Goal: Task Accomplishment & Management: Manage account settings

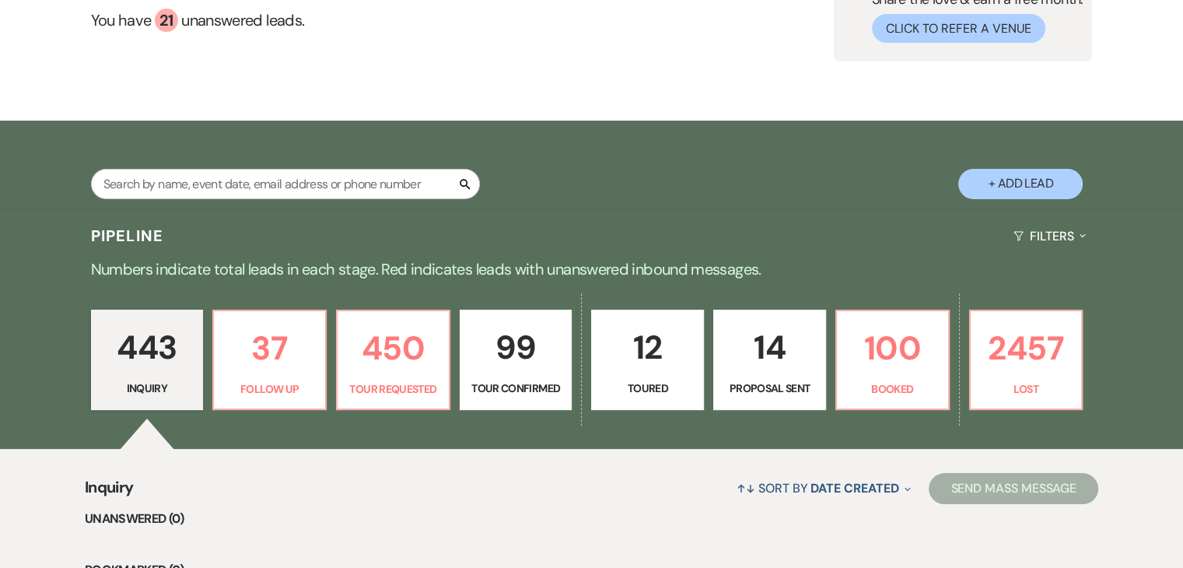
scroll to position [156, 0]
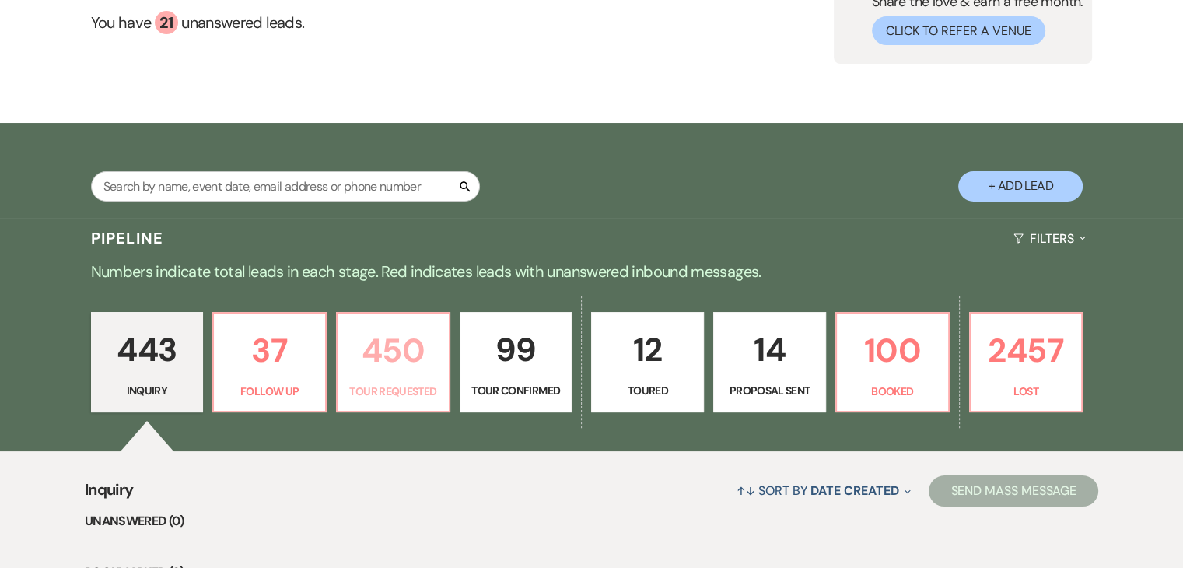
click at [390, 365] on p "450" at bounding box center [393, 350] width 93 height 52
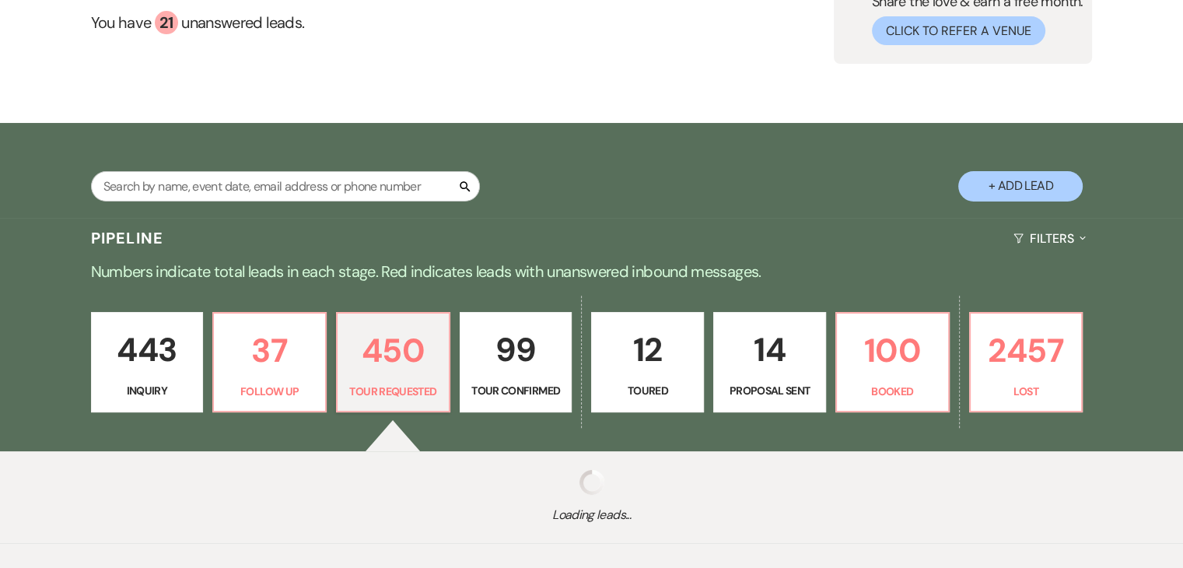
select select "2"
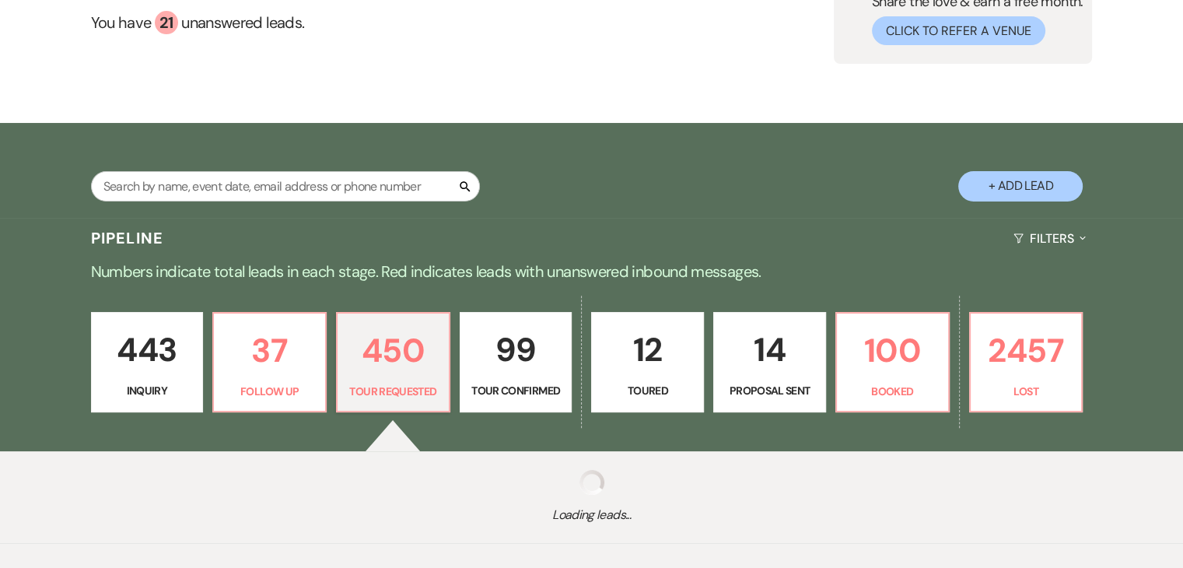
select select "2"
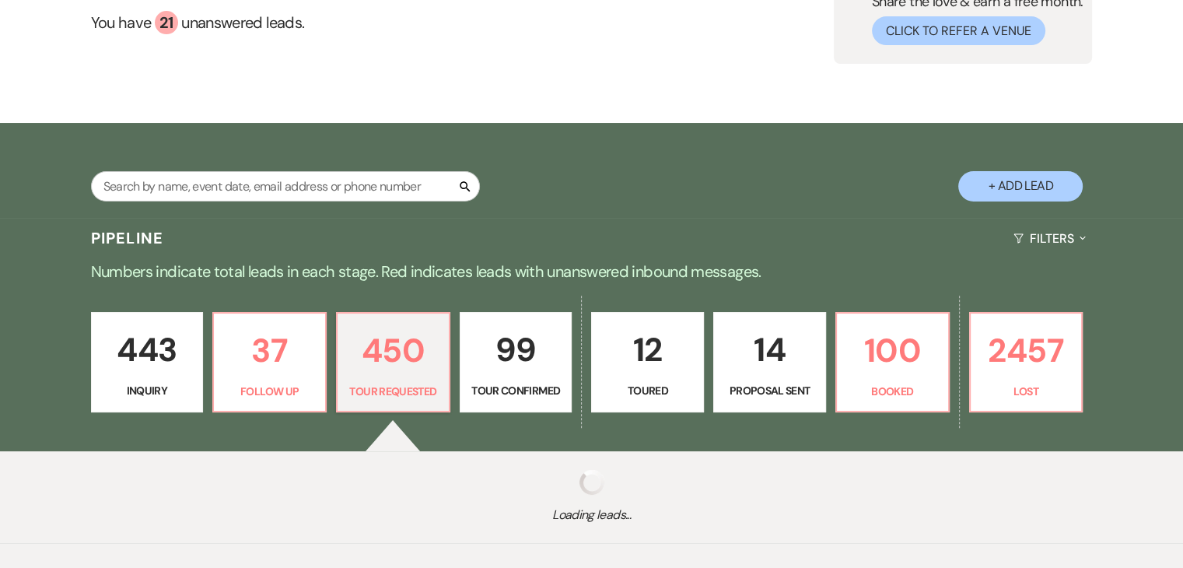
select select "2"
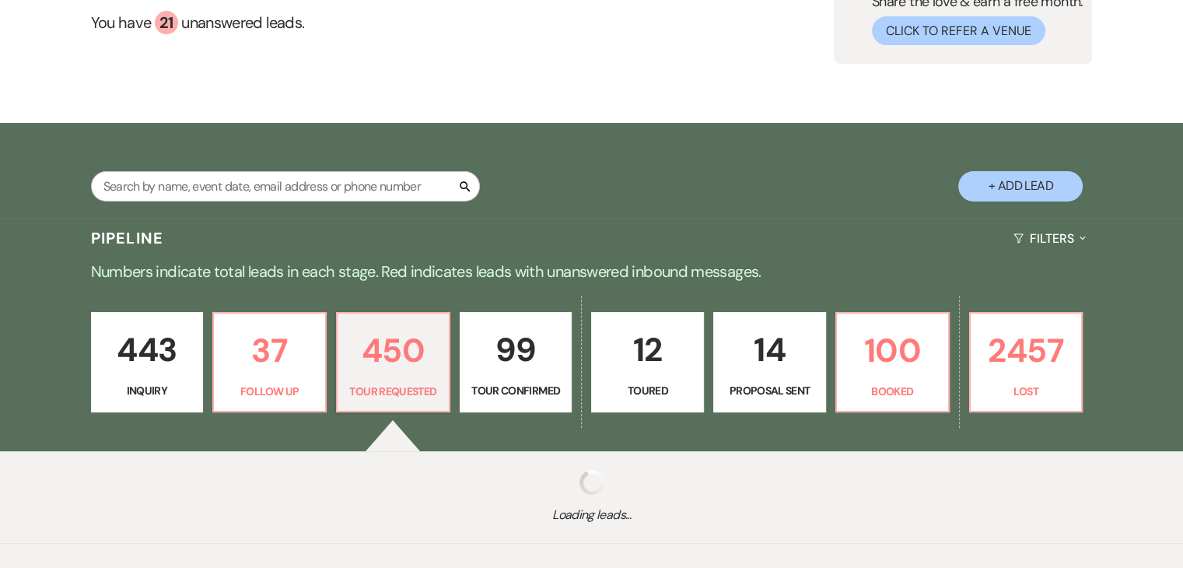
select select "2"
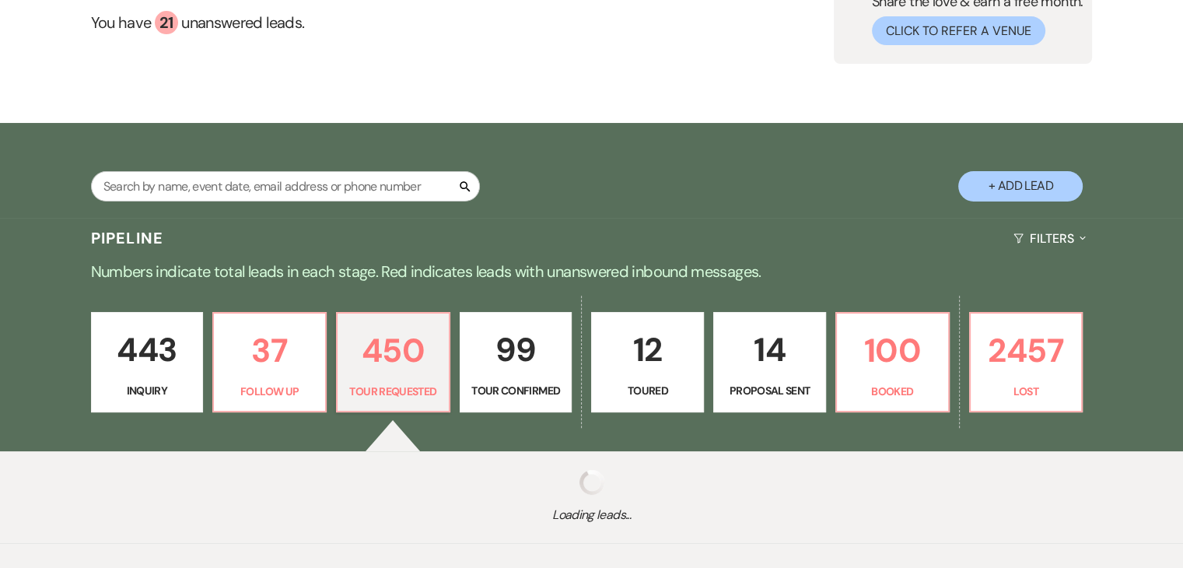
select select "2"
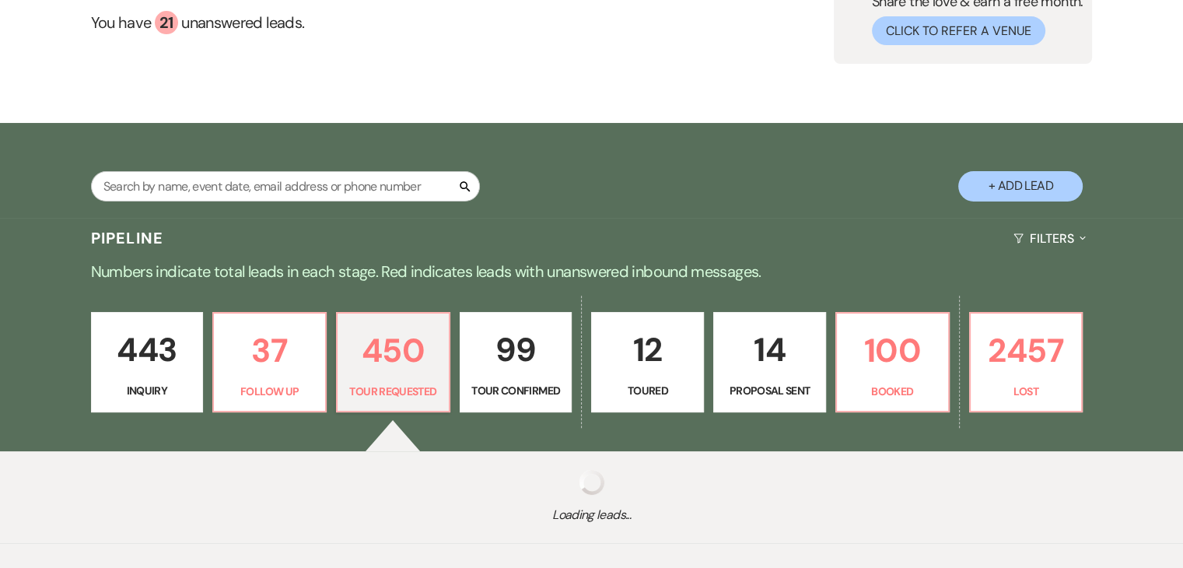
select select "2"
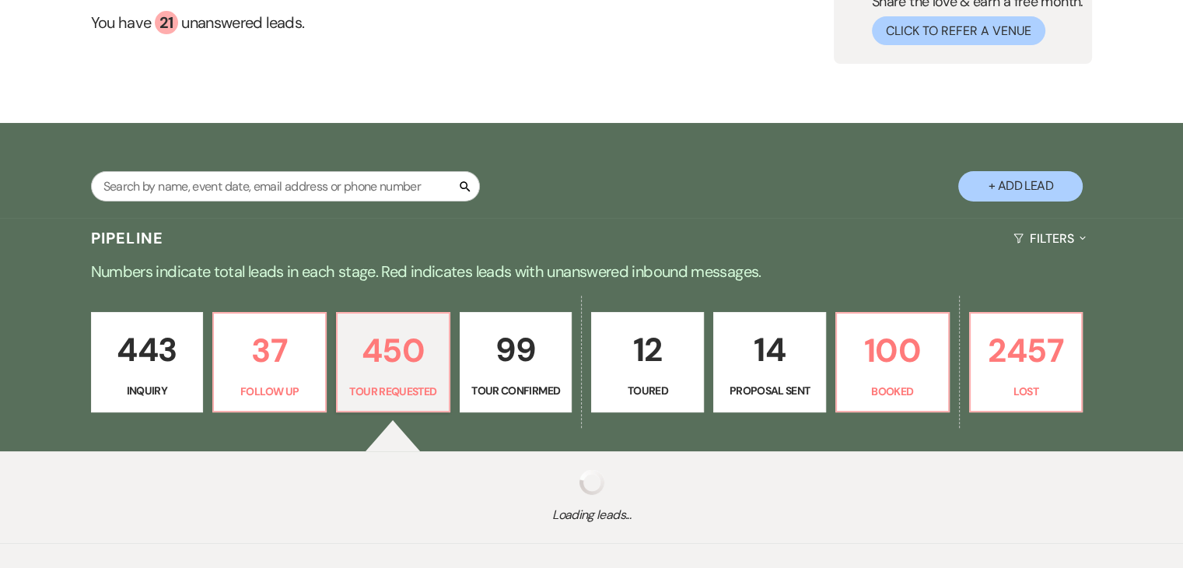
select select "2"
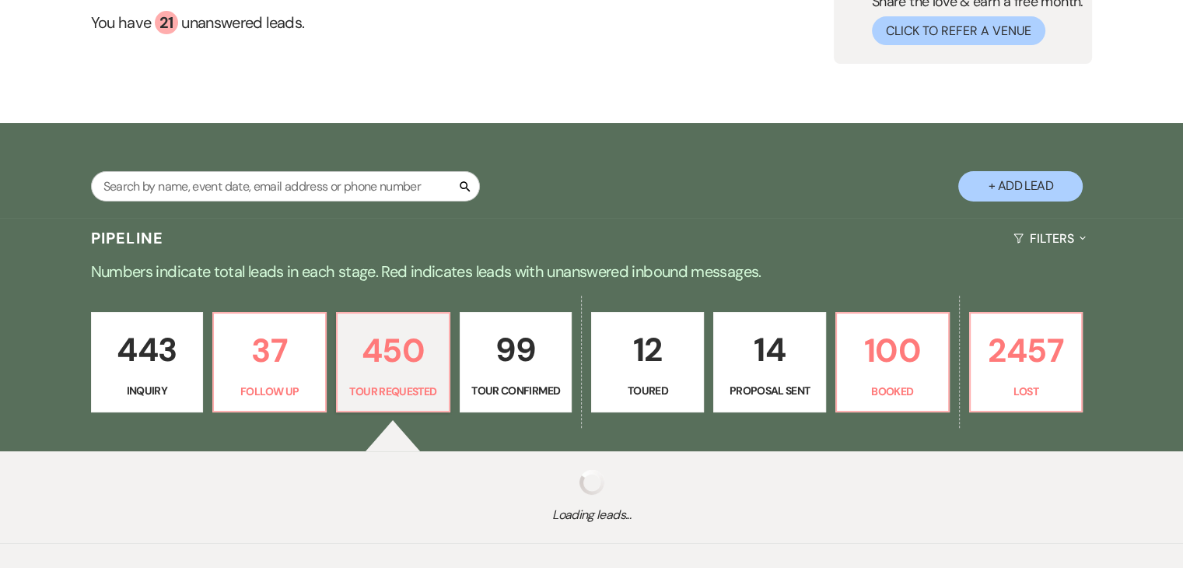
select select "2"
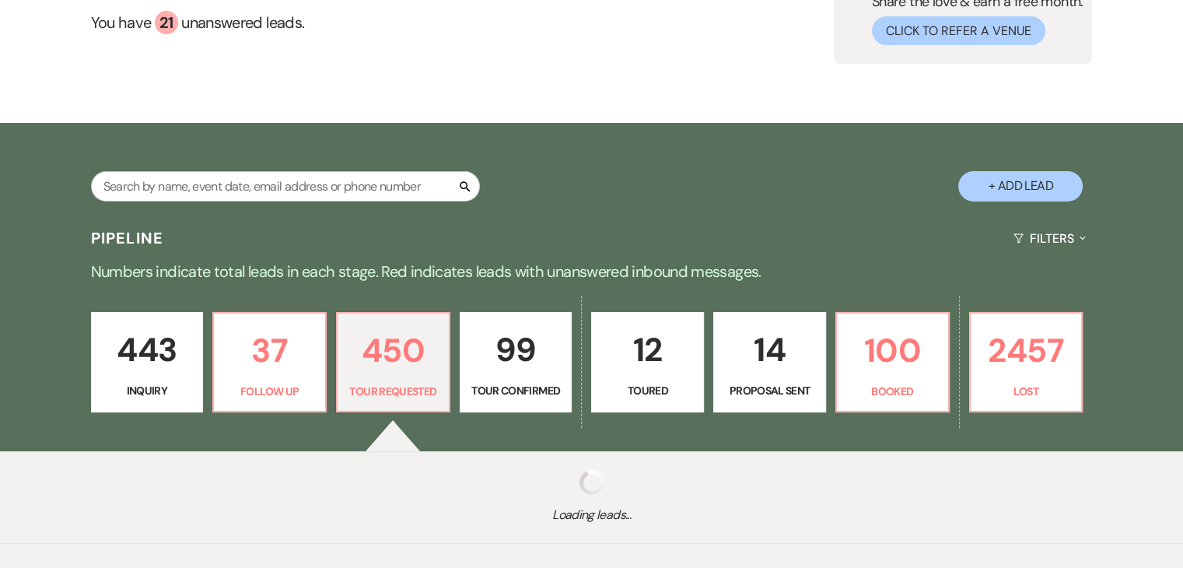
select select "2"
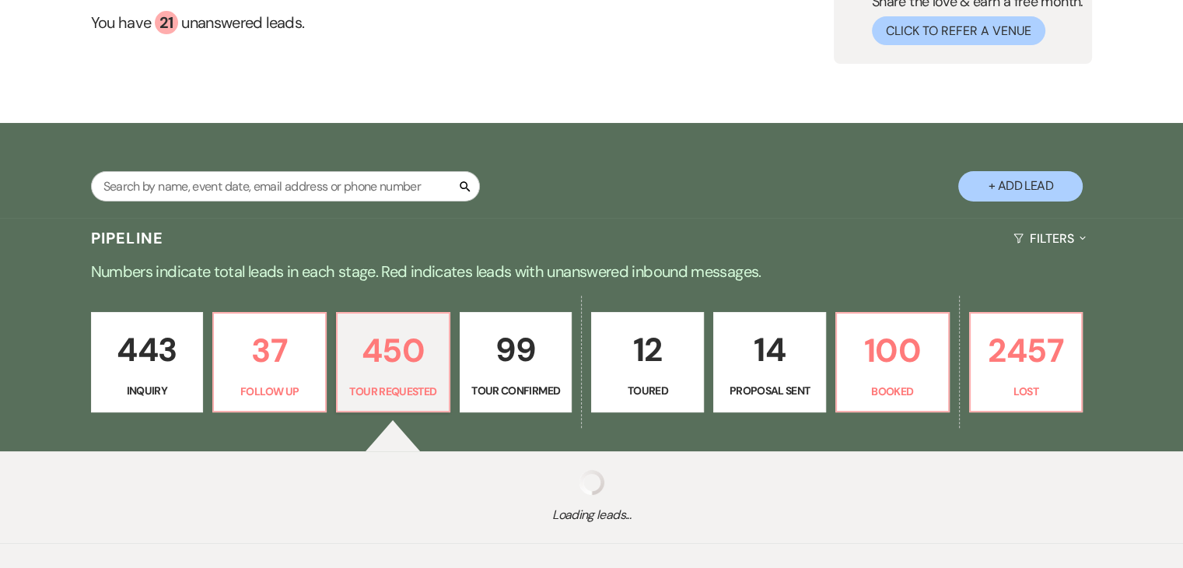
select select "2"
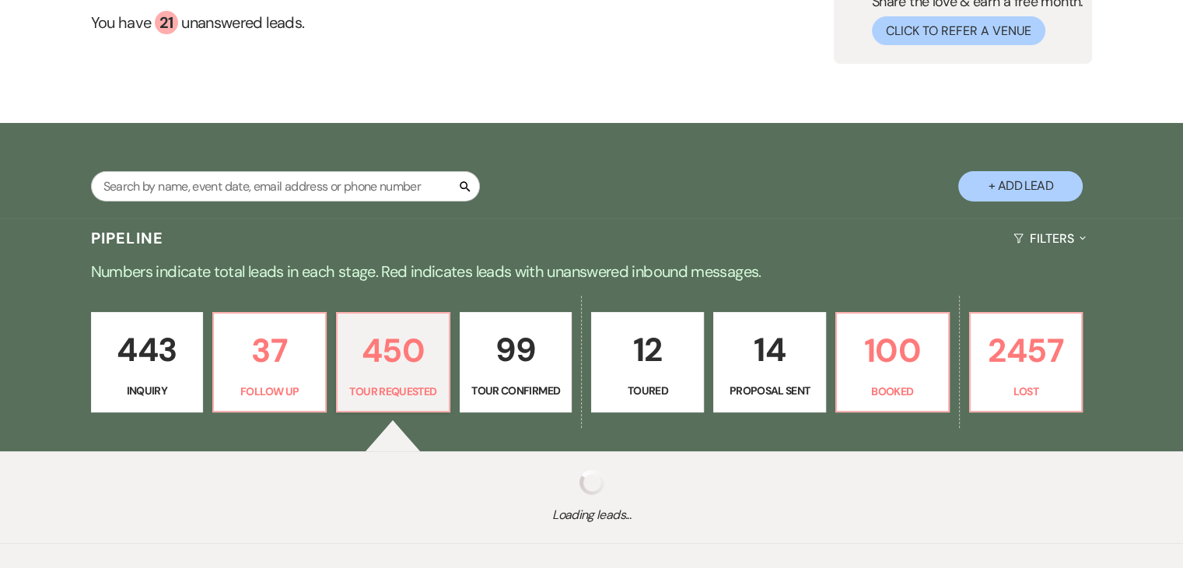
select select "2"
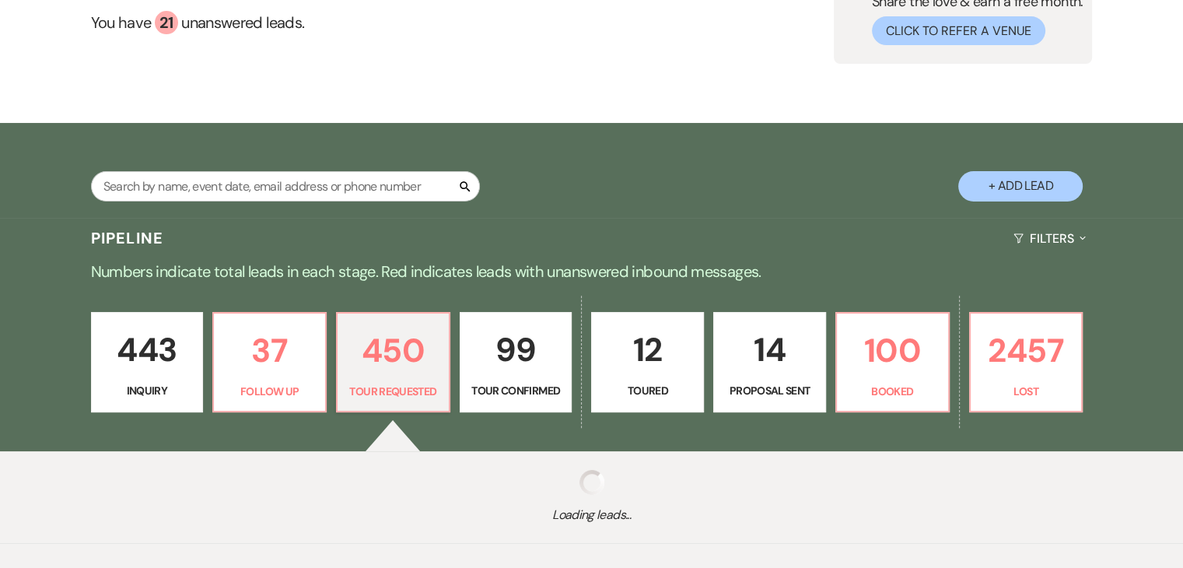
select select "2"
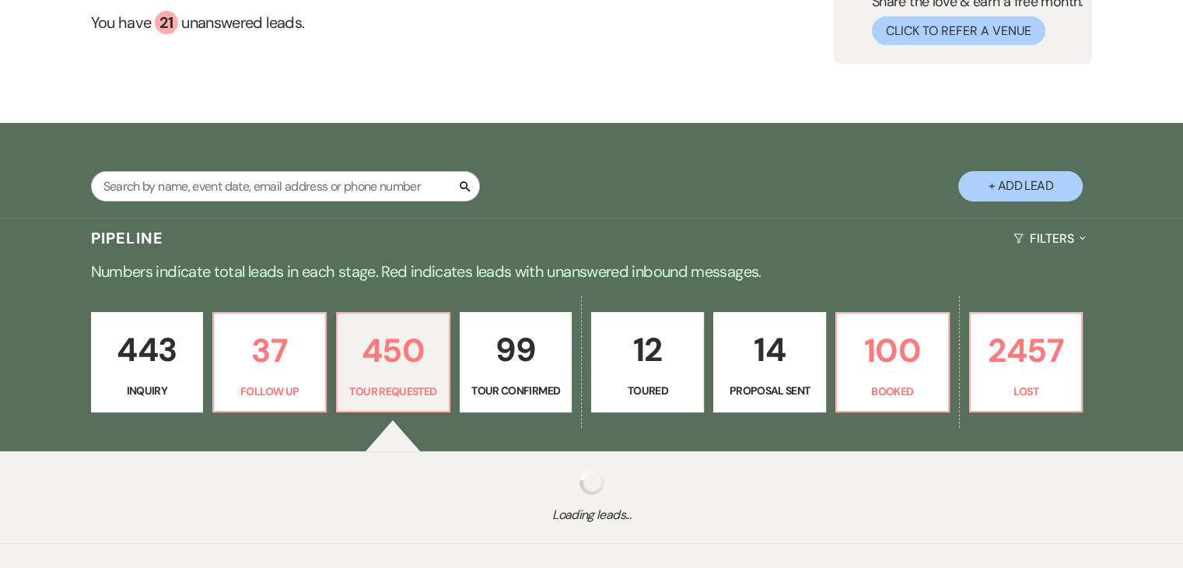
select select "2"
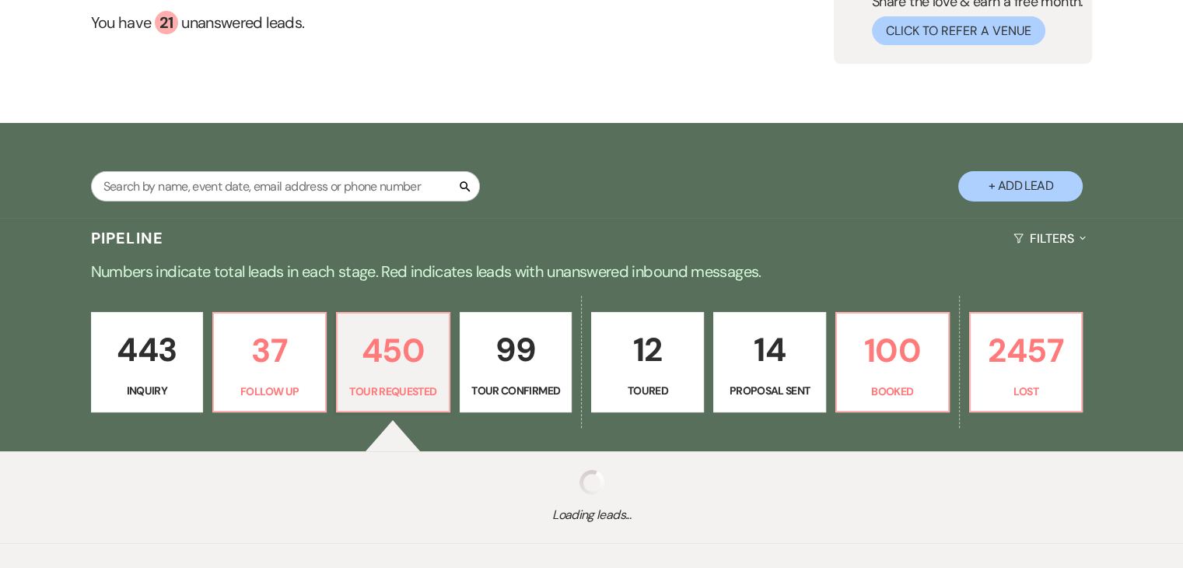
select select "2"
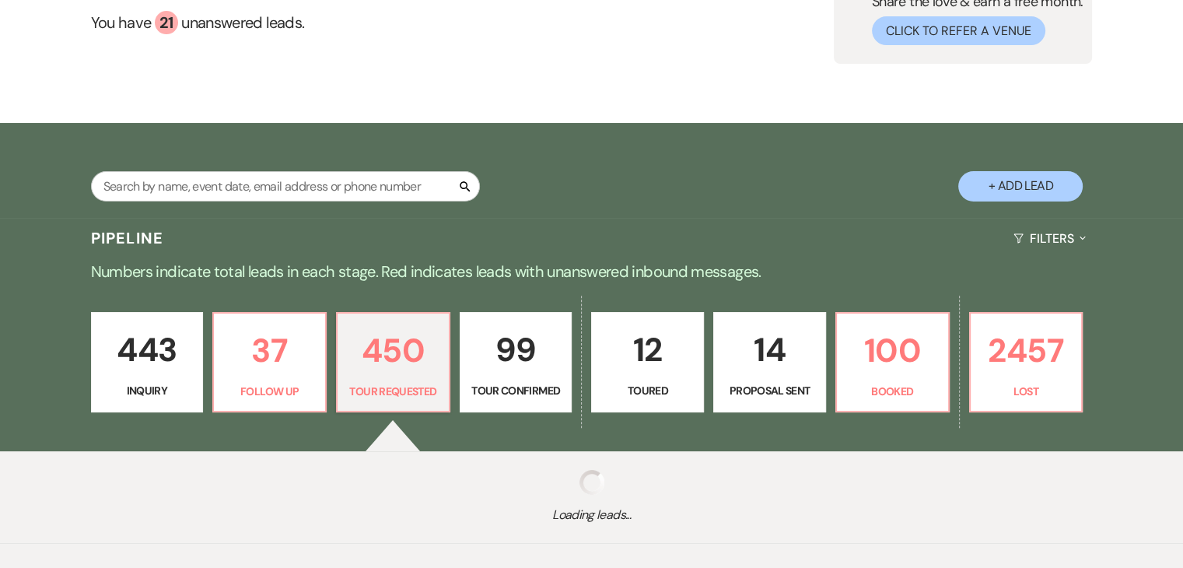
select select "2"
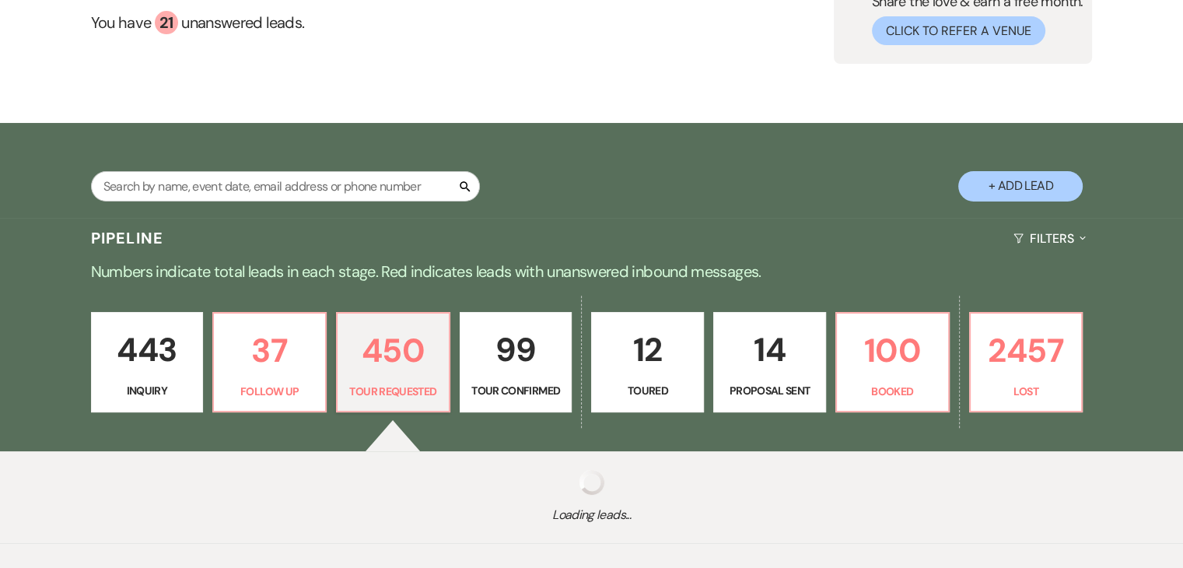
select select "2"
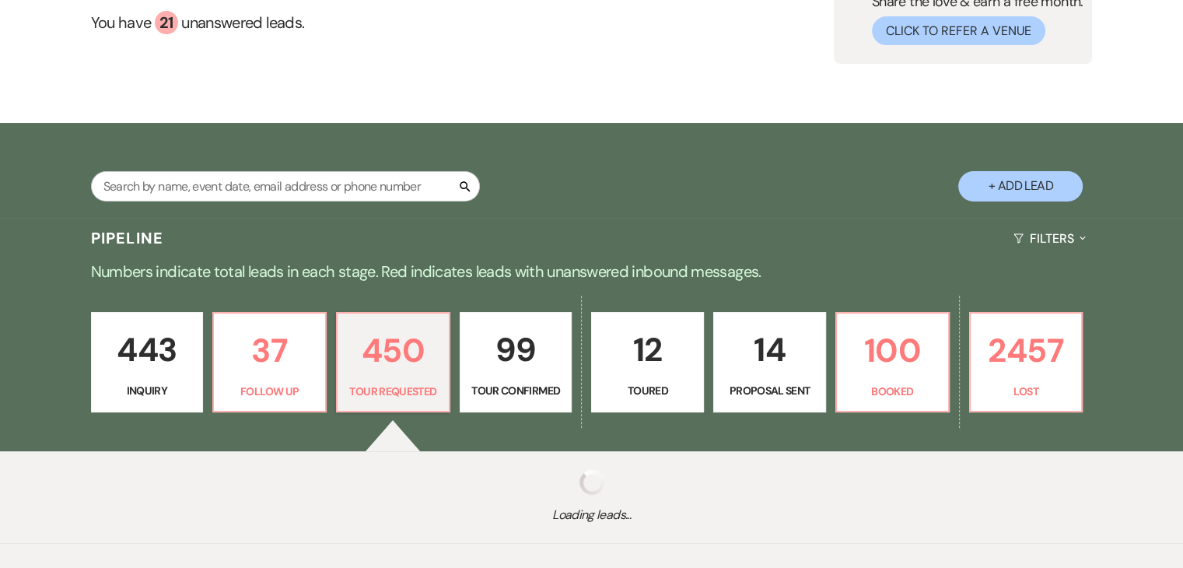
select select "2"
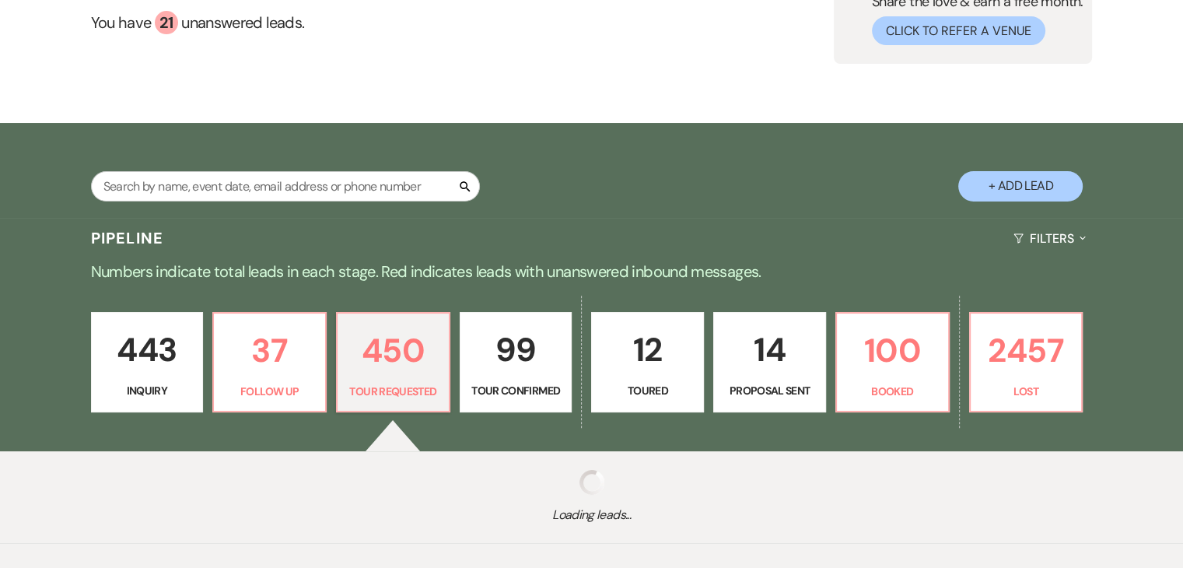
select select "2"
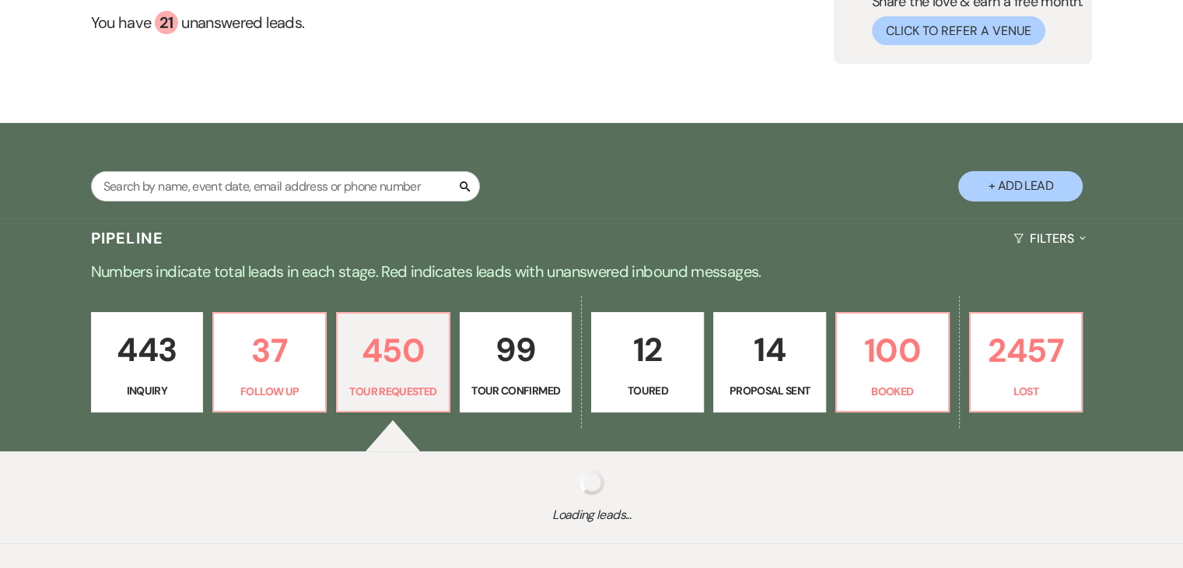
select select "2"
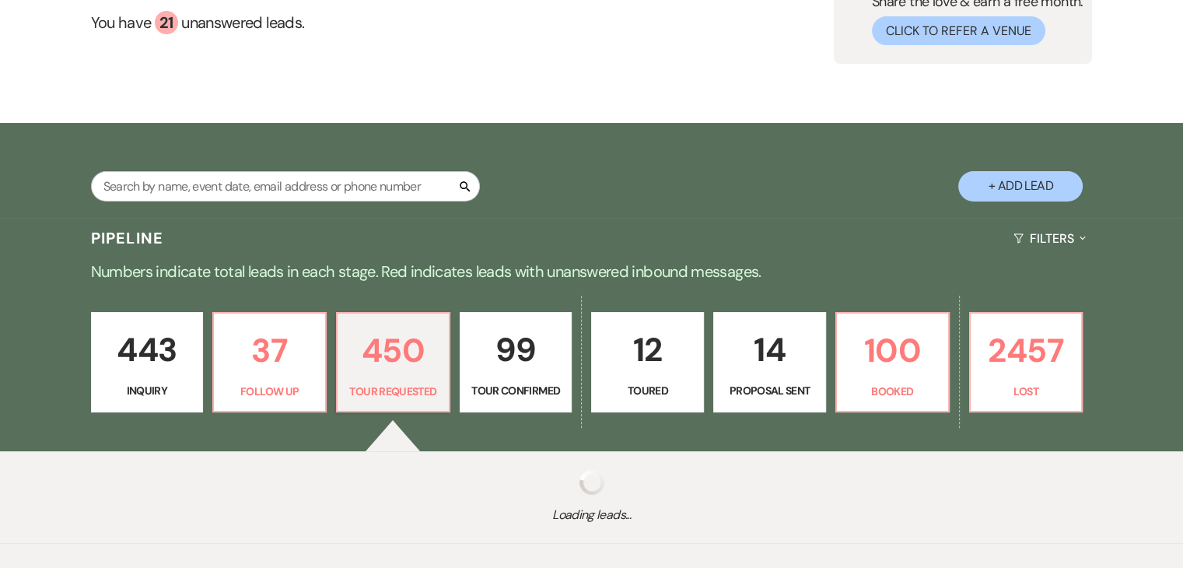
select select "2"
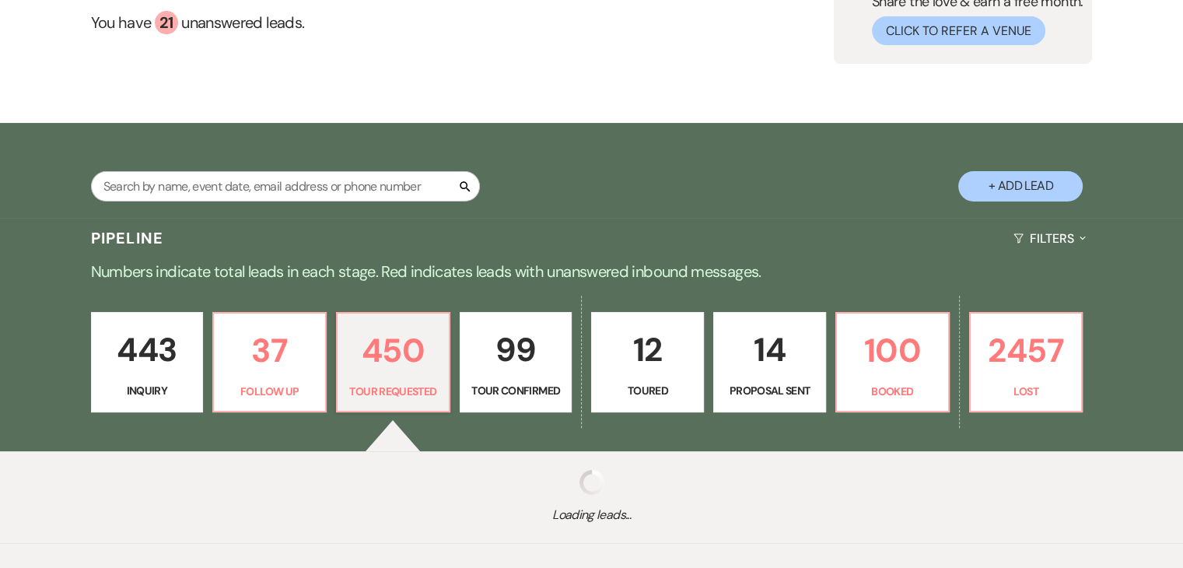
select select "2"
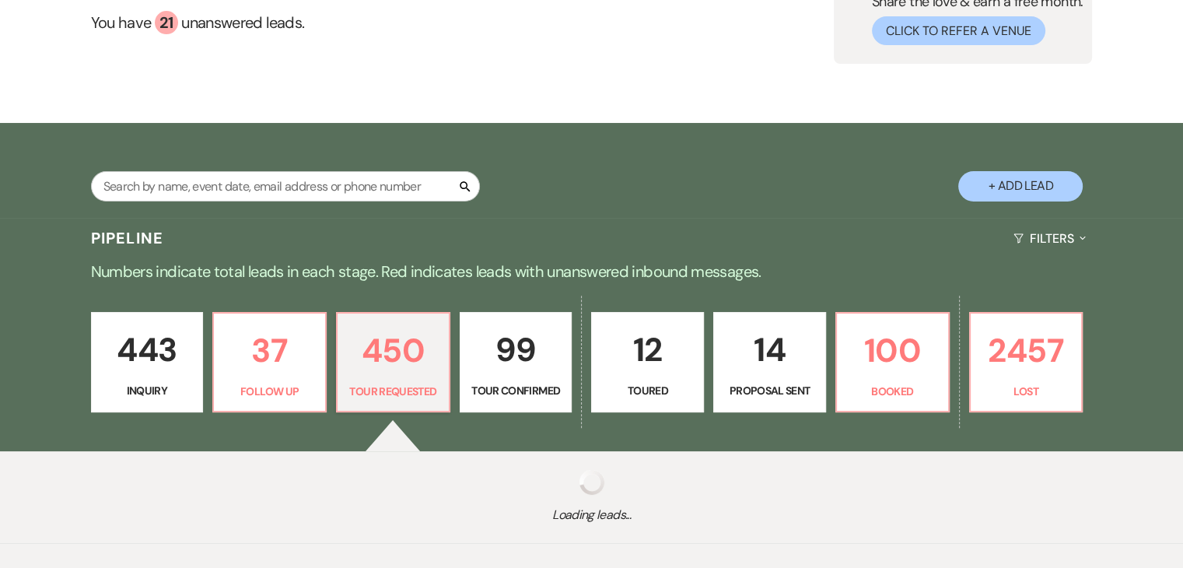
select select "2"
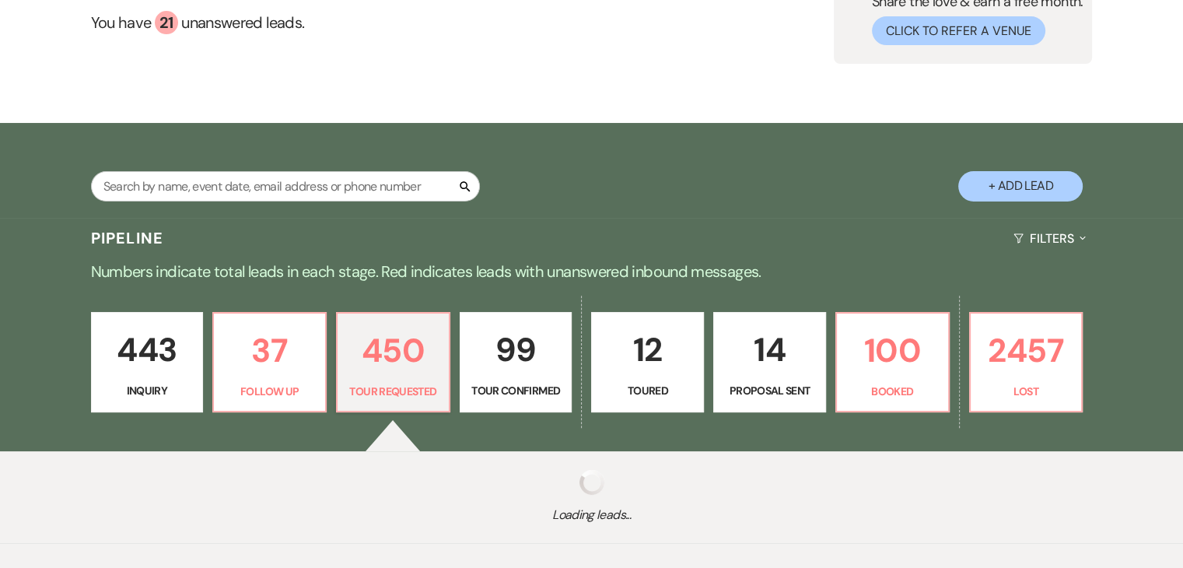
select select "2"
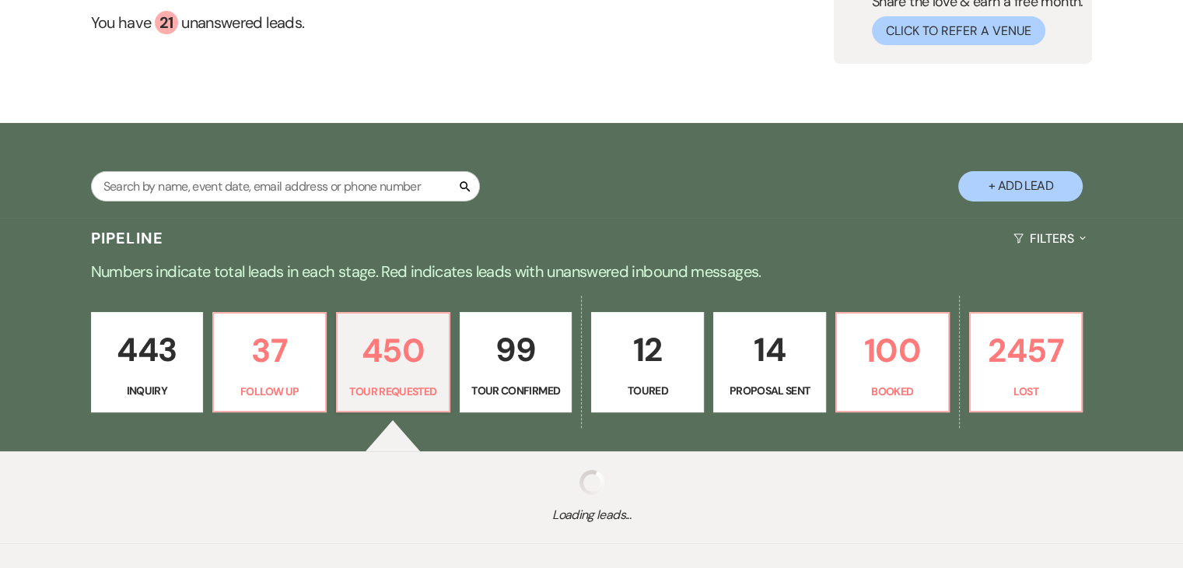
select select "2"
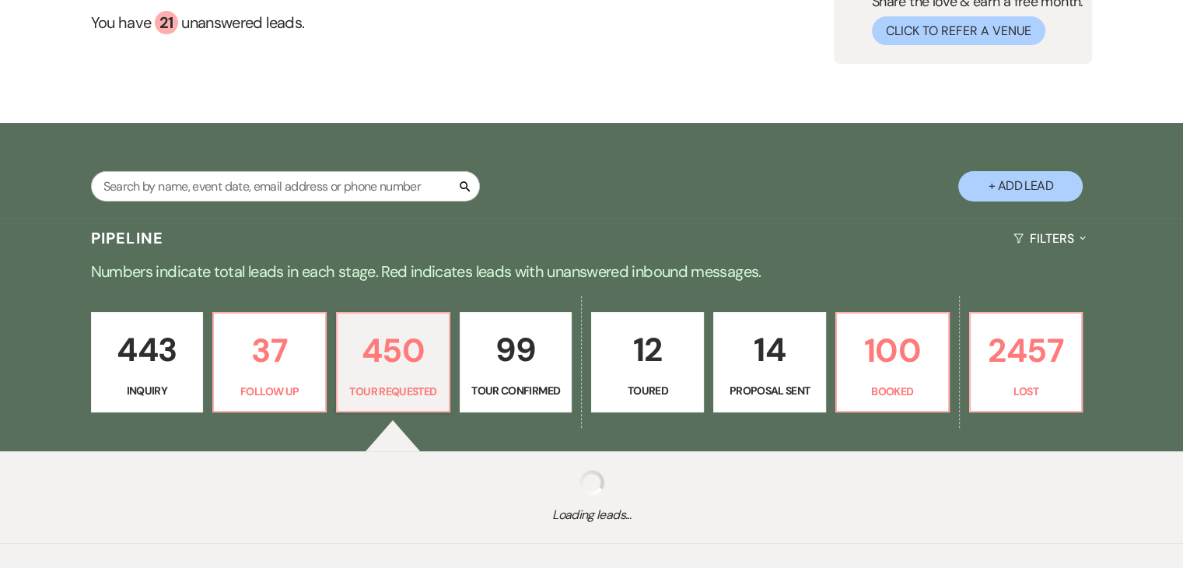
select select "2"
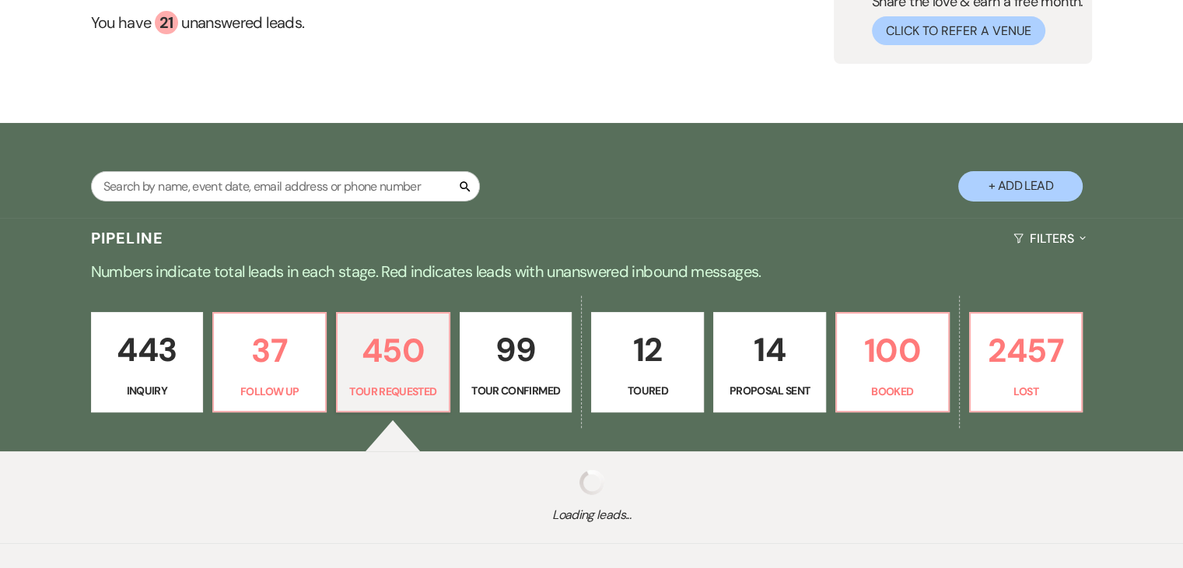
select select "2"
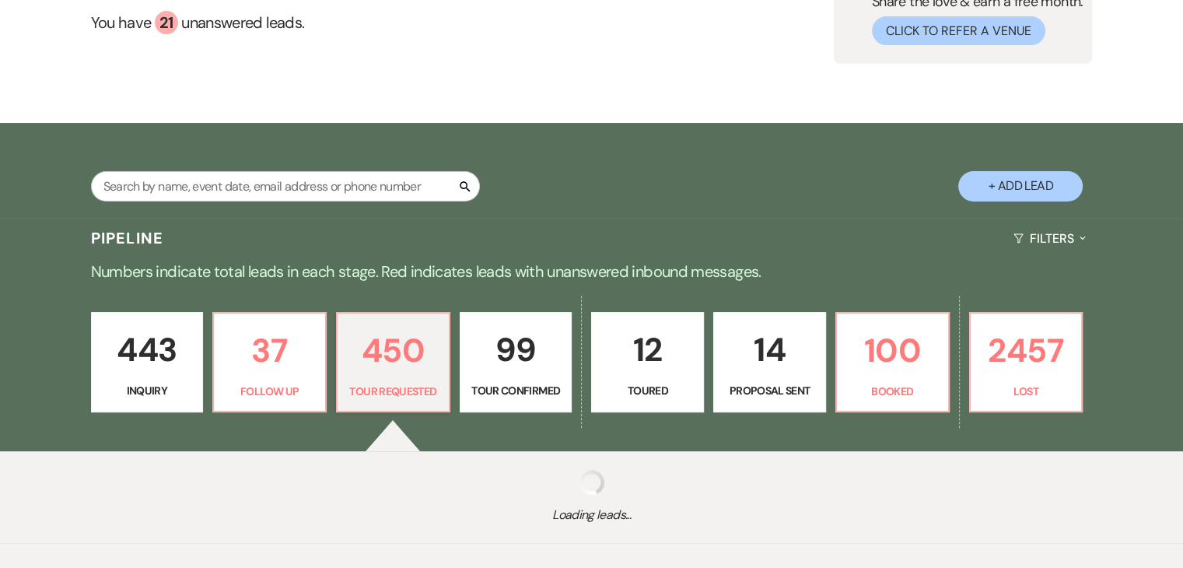
select select "2"
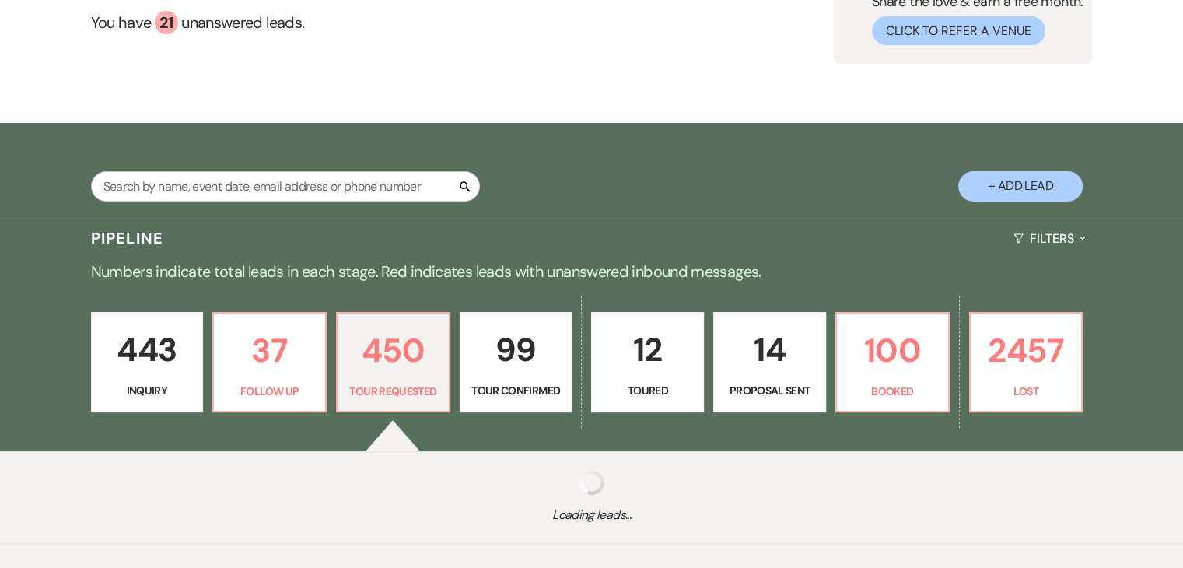
select select "2"
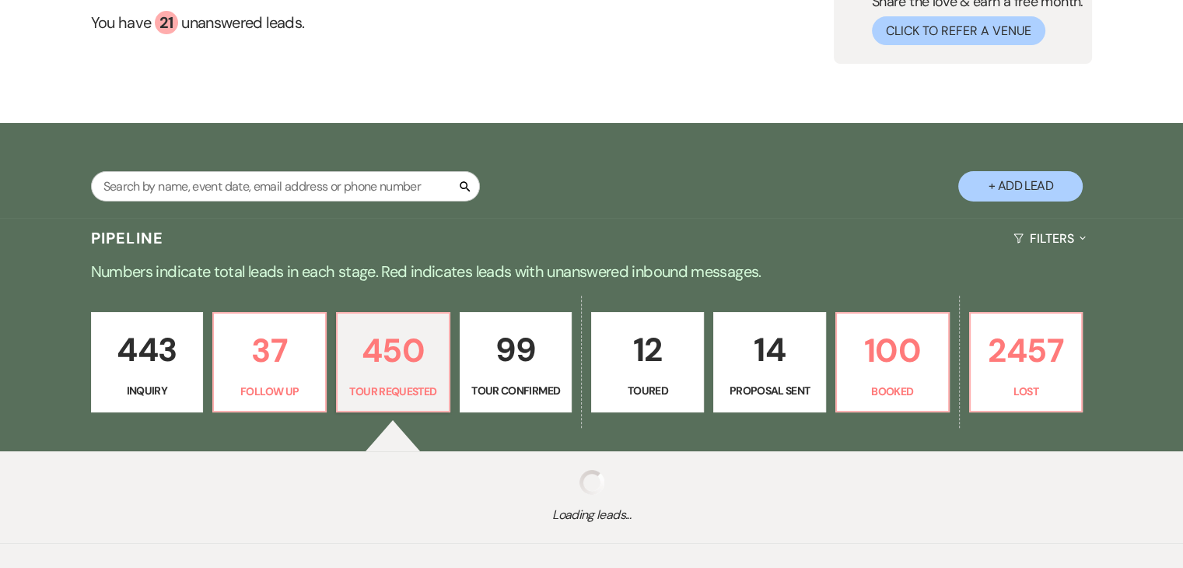
select select "2"
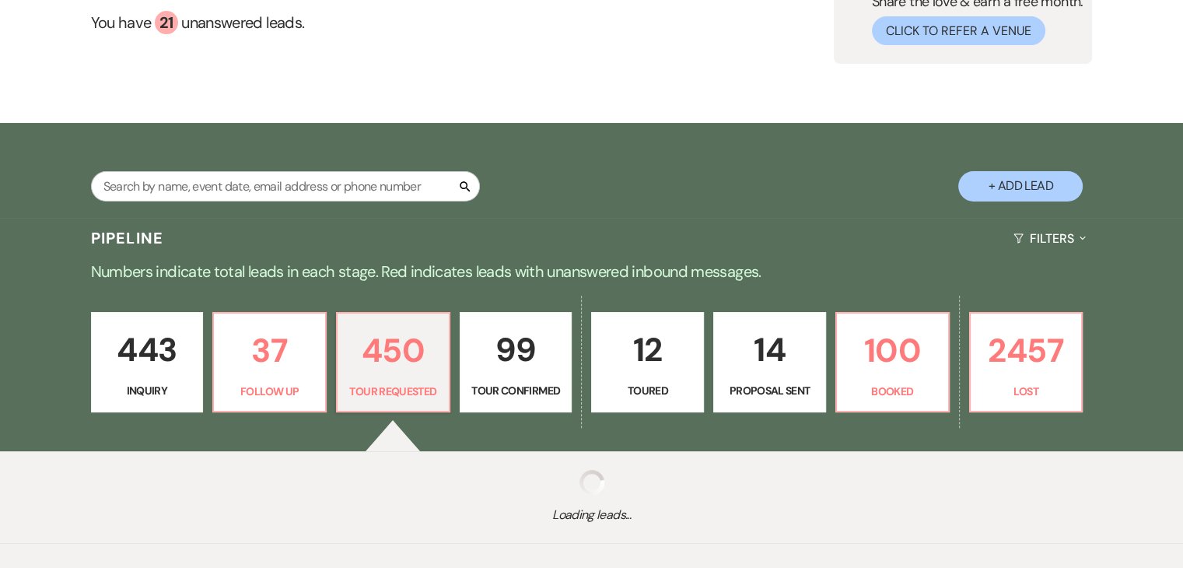
select select "2"
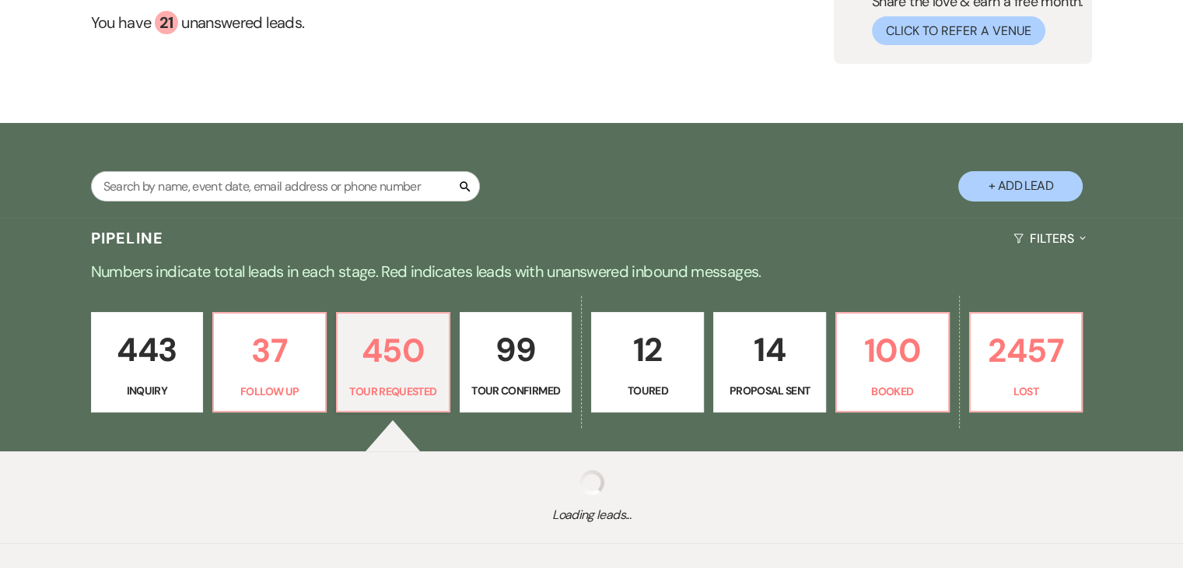
select select "2"
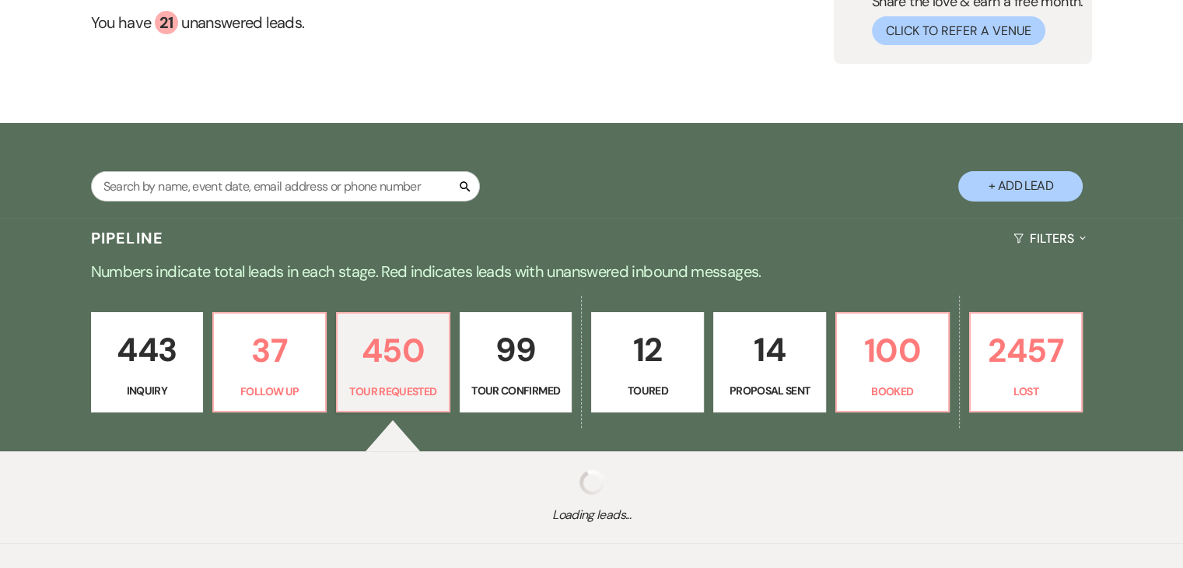
select select "2"
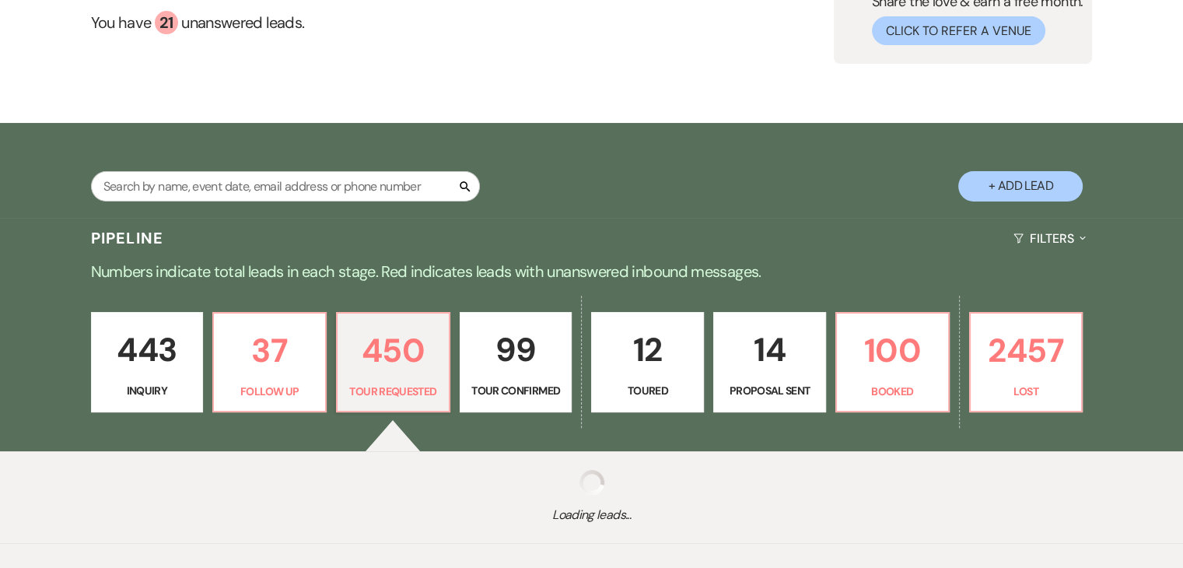
select select "2"
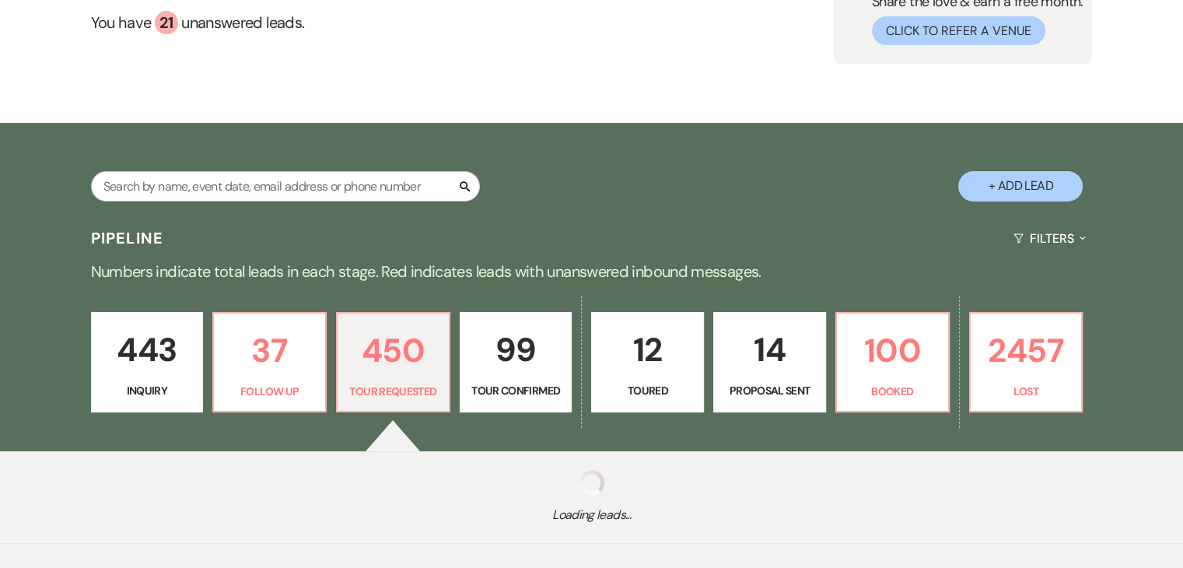
select select "2"
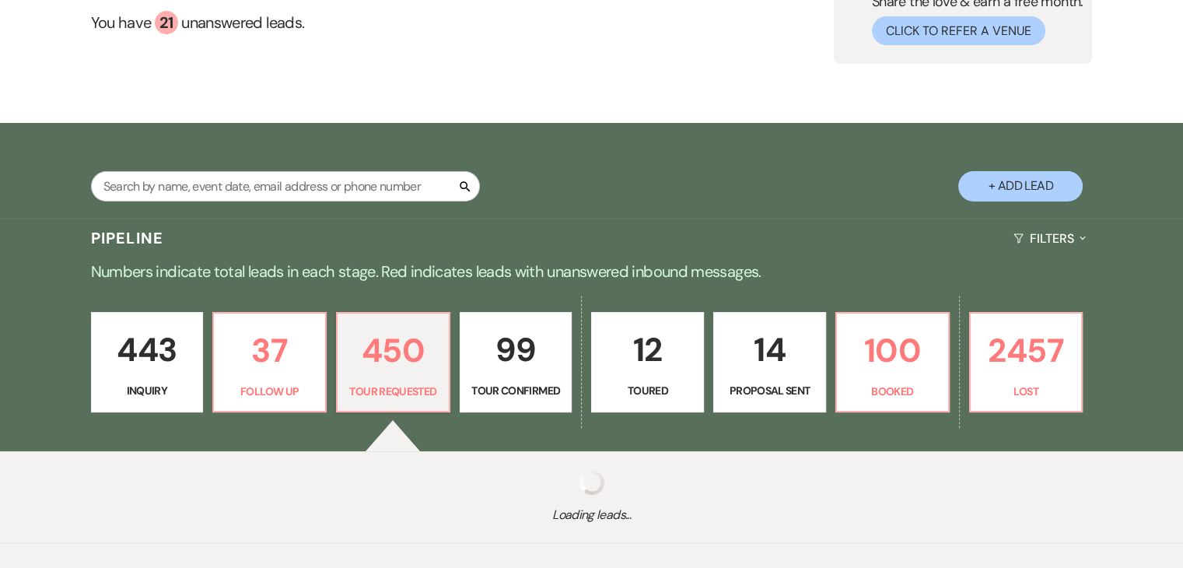
select select "2"
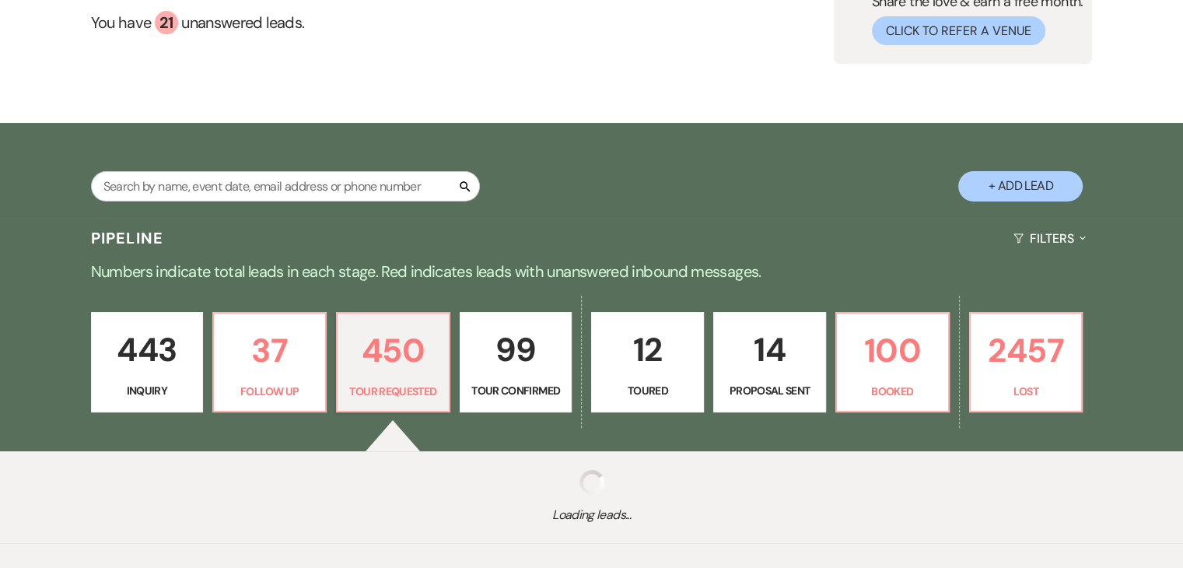
select select "2"
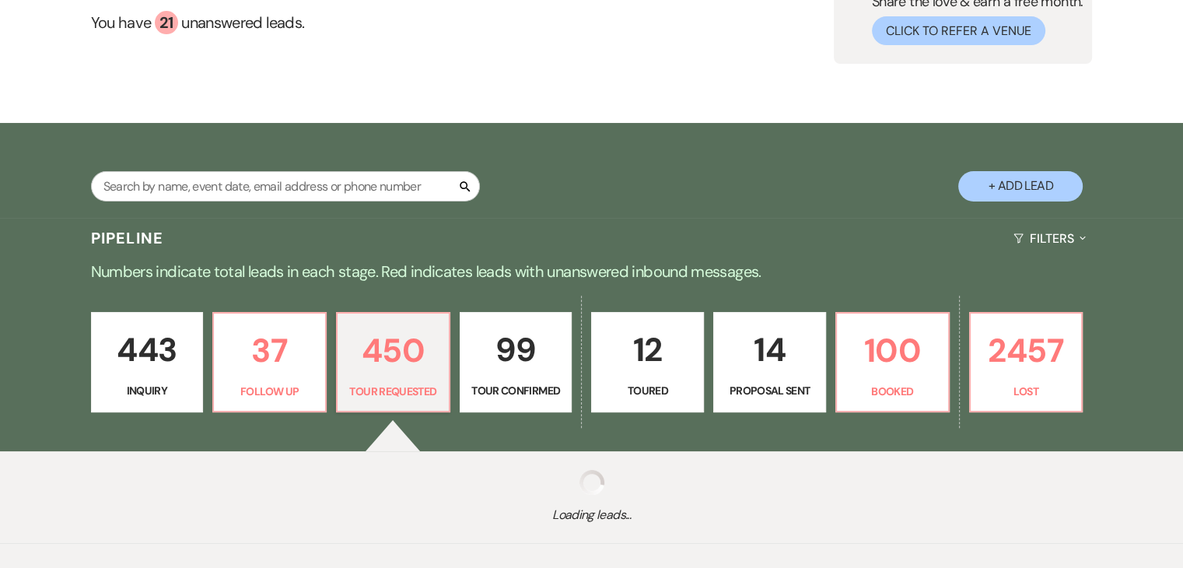
select select "2"
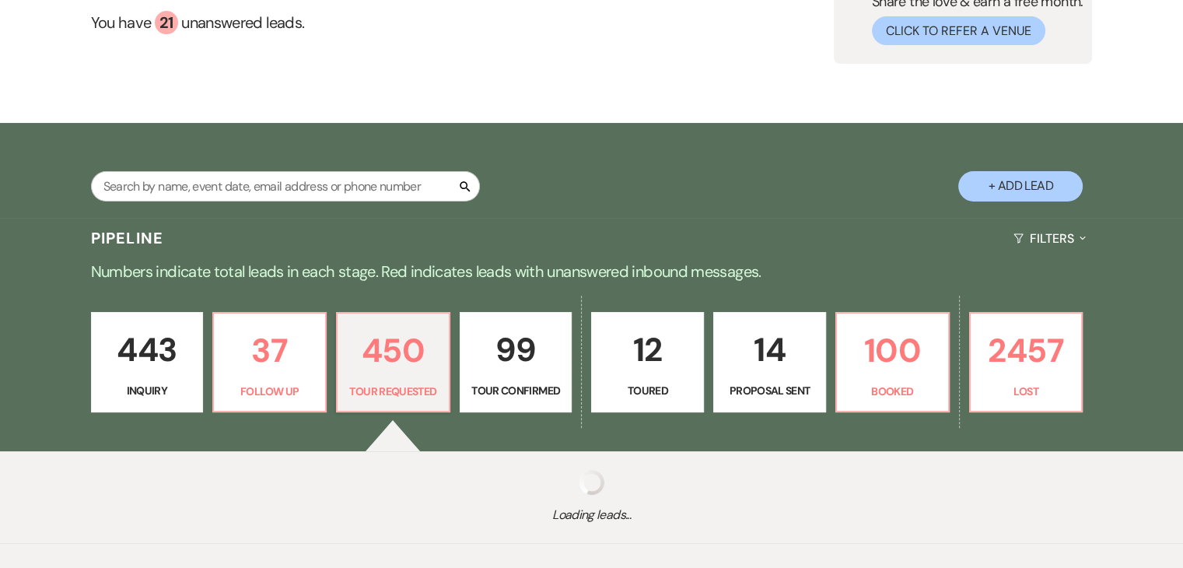
select select "2"
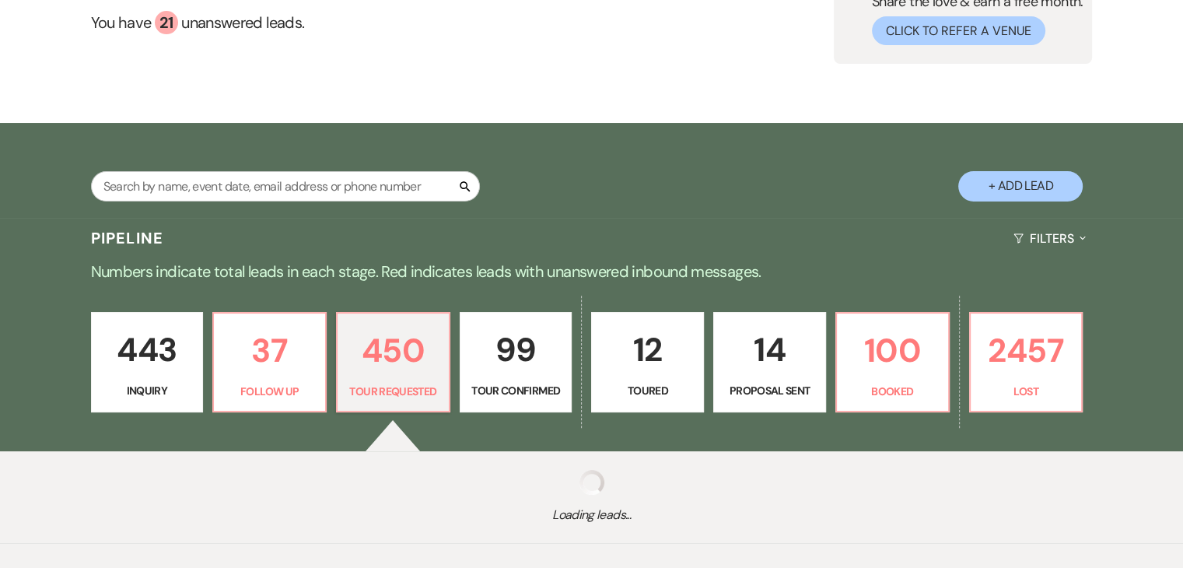
select select "2"
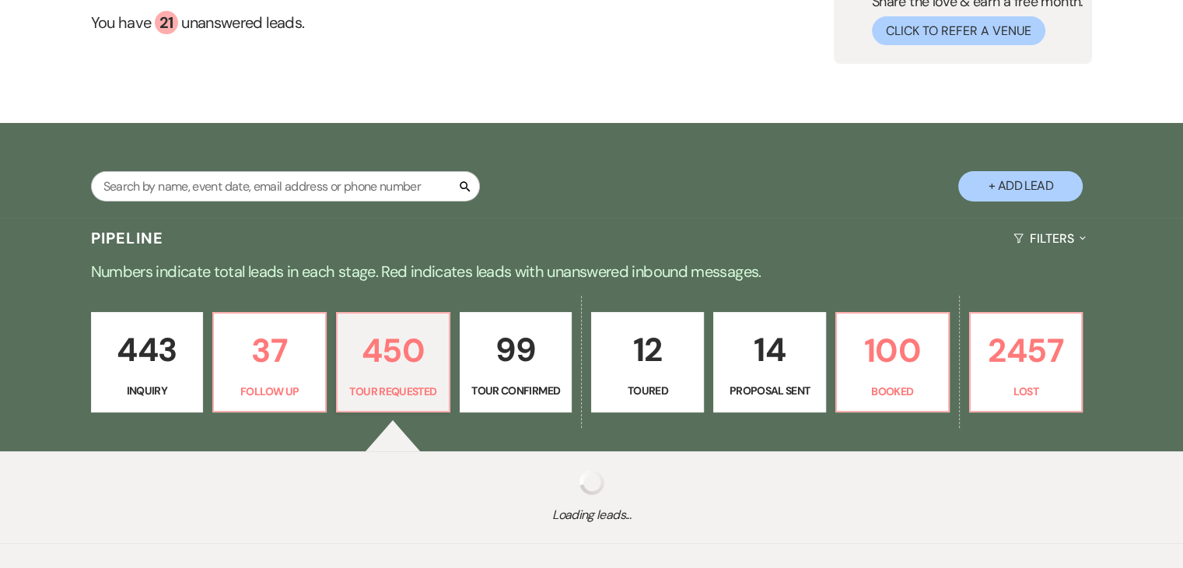
select select "2"
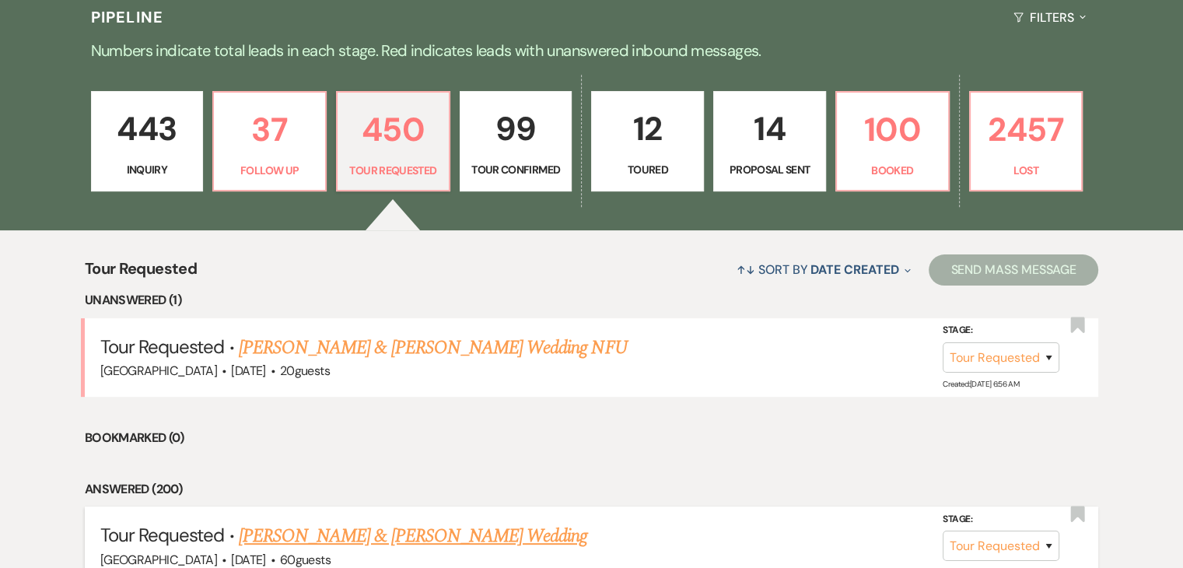
scroll to position [386, 0]
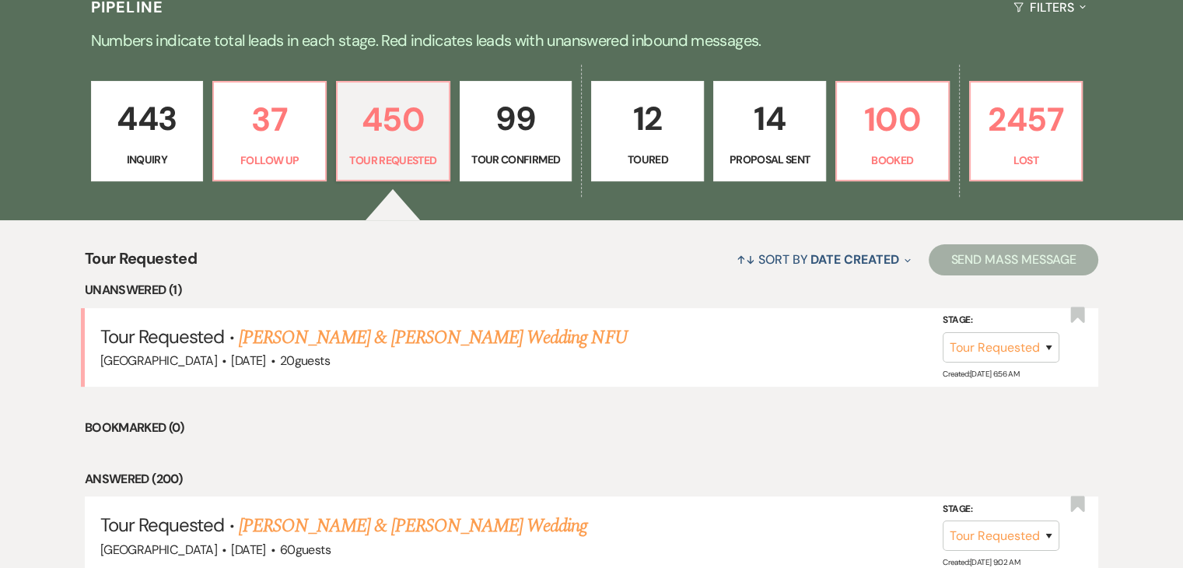
click at [513, 130] on p "99" at bounding box center [516, 119] width 93 height 52
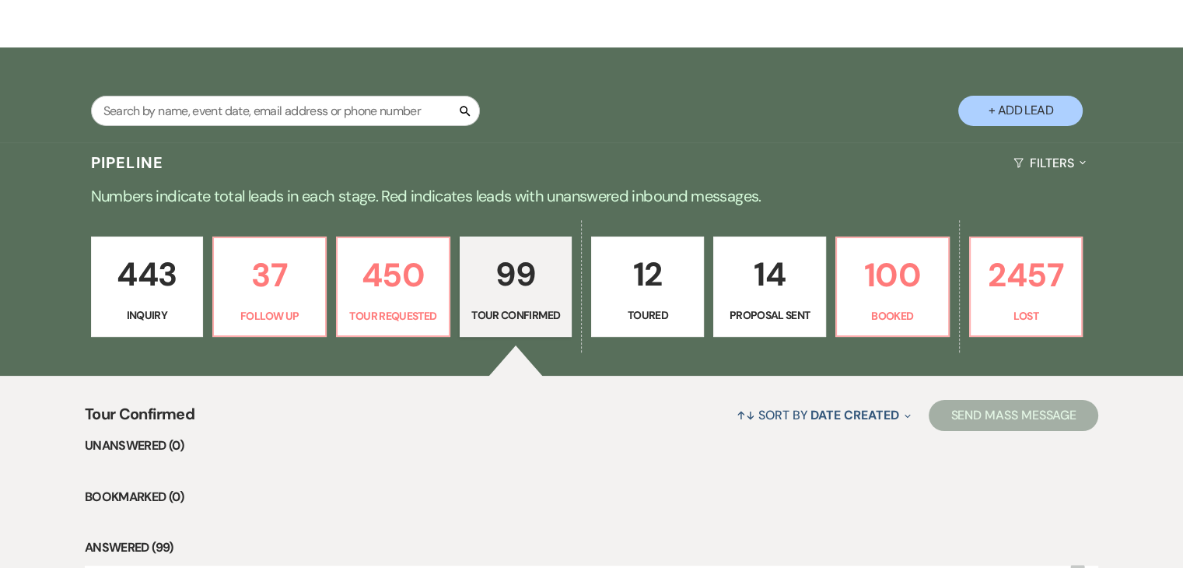
scroll to position [386, 0]
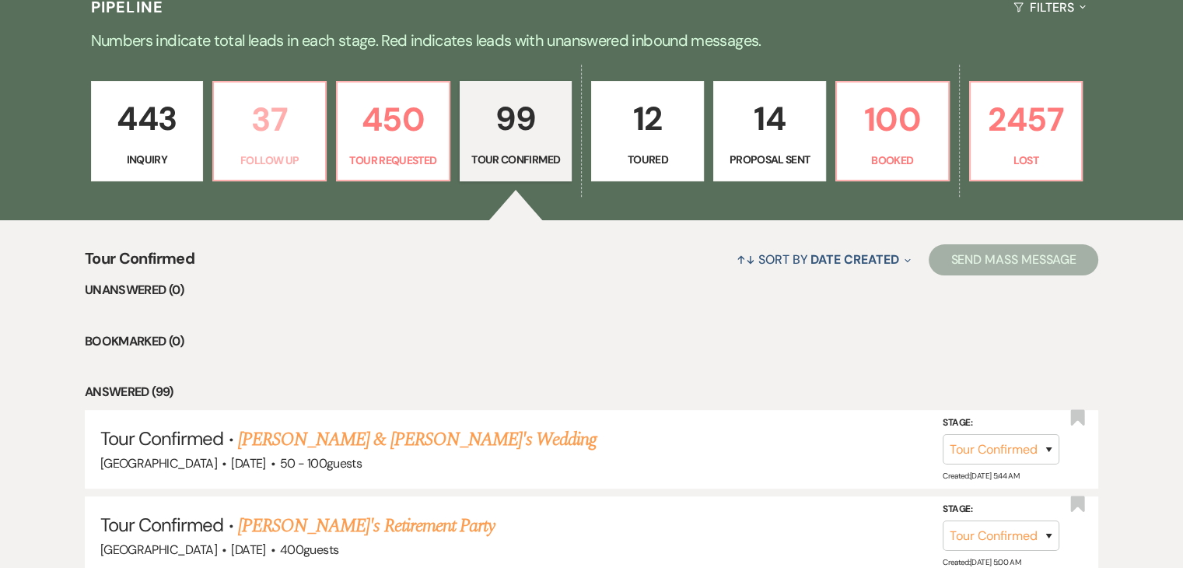
click at [233, 128] on p "37" at bounding box center [269, 119] width 93 height 52
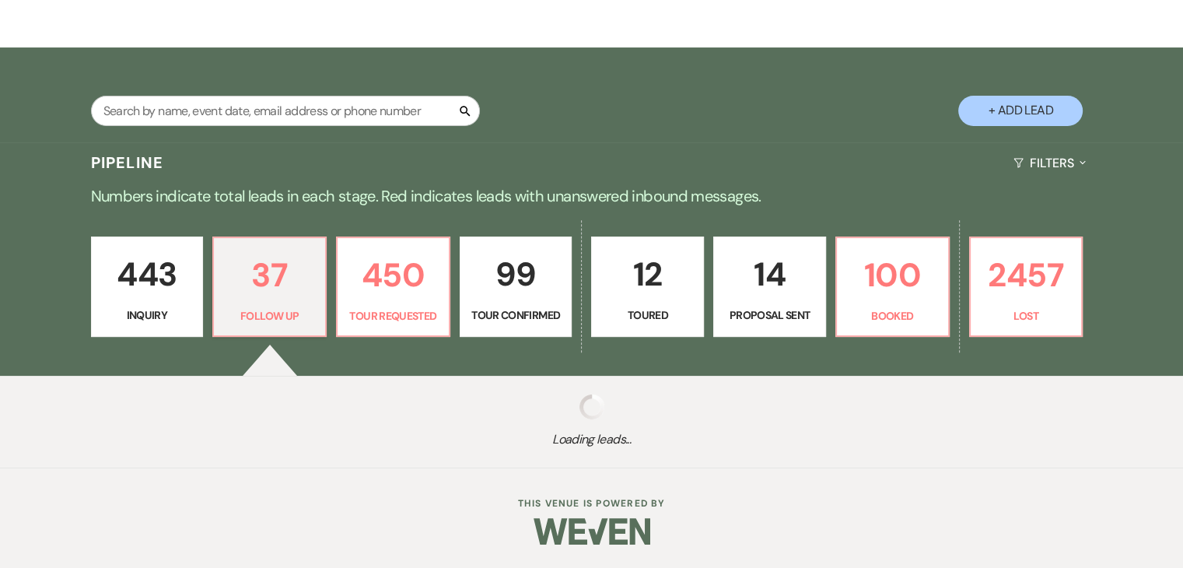
scroll to position [386, 0]
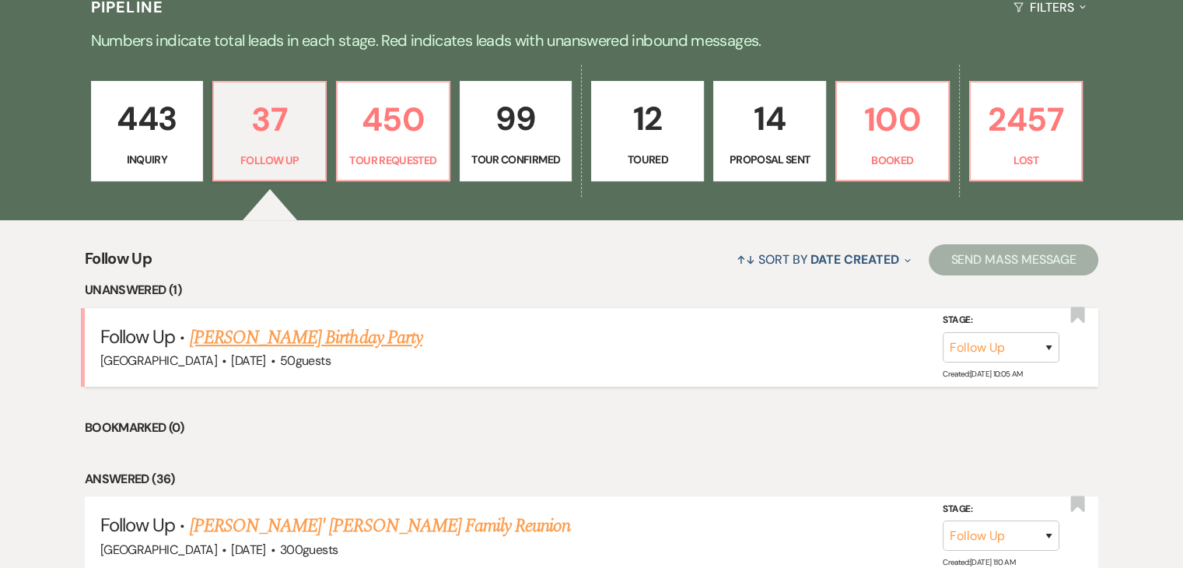
click at [274, 334] on link "[PERSON_NAME] Birthday Party" at bounding box center [306, 337] width 232 height 28
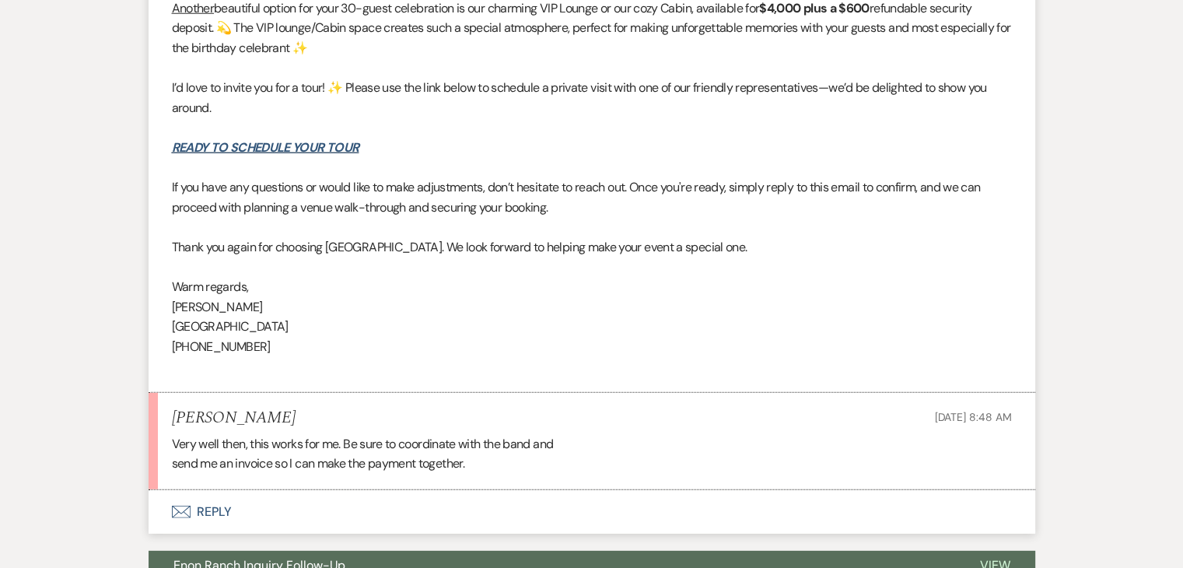
scroll to position [4595, 0]
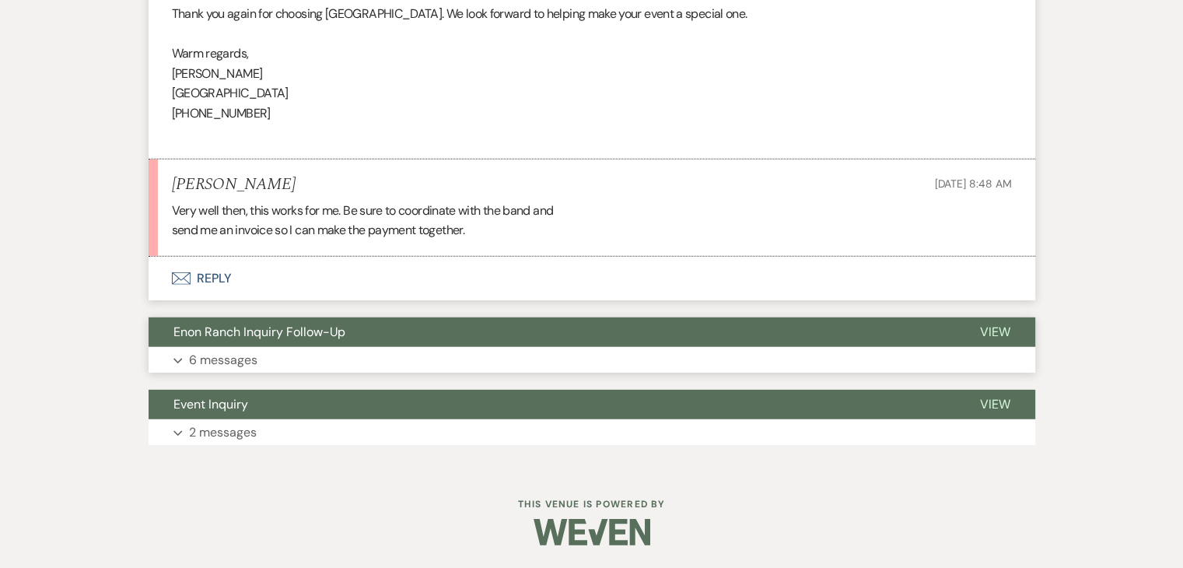
click at [281, 347] on button "Expand 6 messages" at bounding box center [592, 360] width 886 height 26
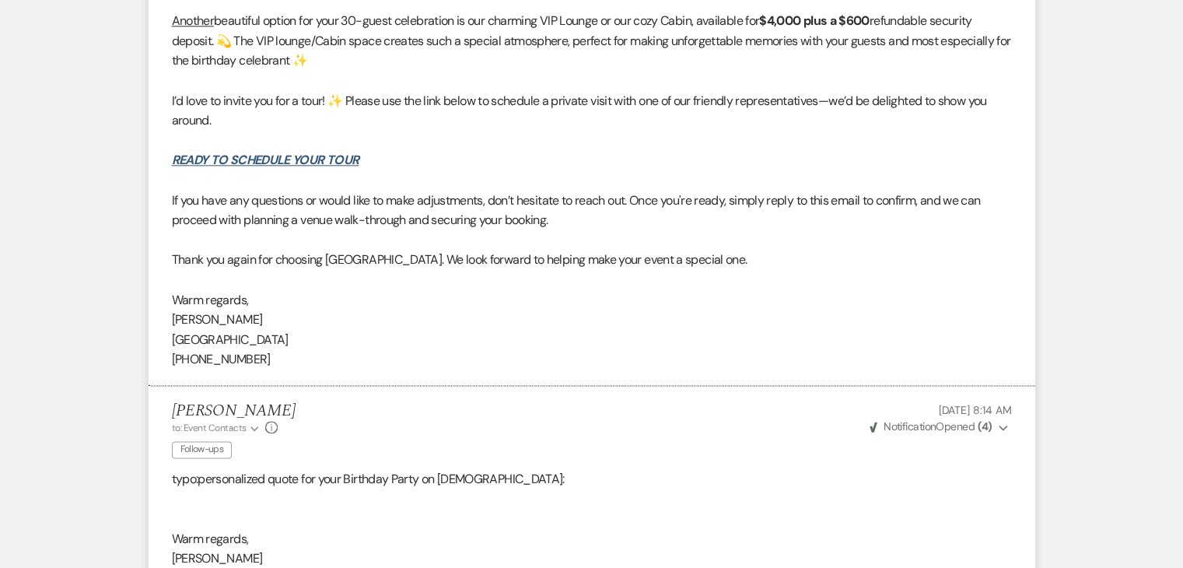
scroll to position [8151, 0]
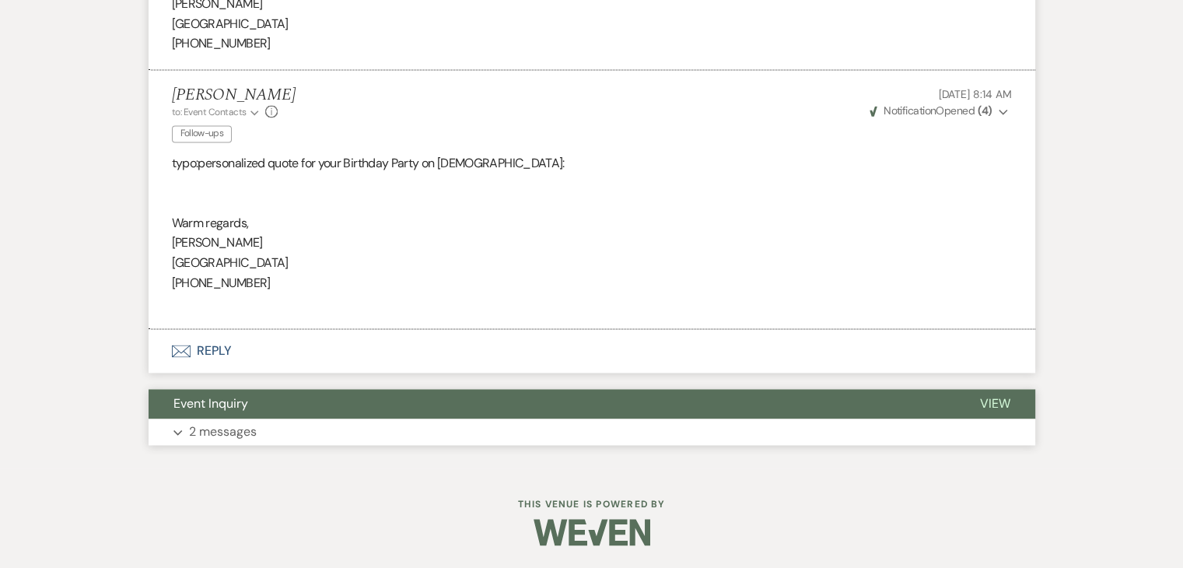
click at [231, 425] on p "2 messages" at bounding box center [223, 431] width 68 height 20
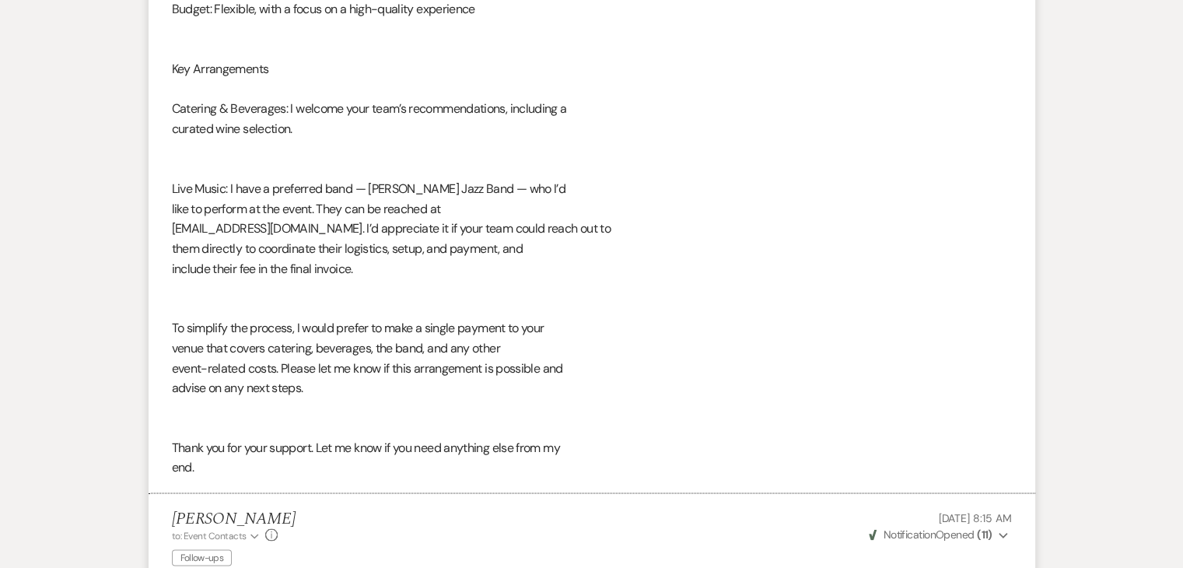
scroll to position [2786, 0]
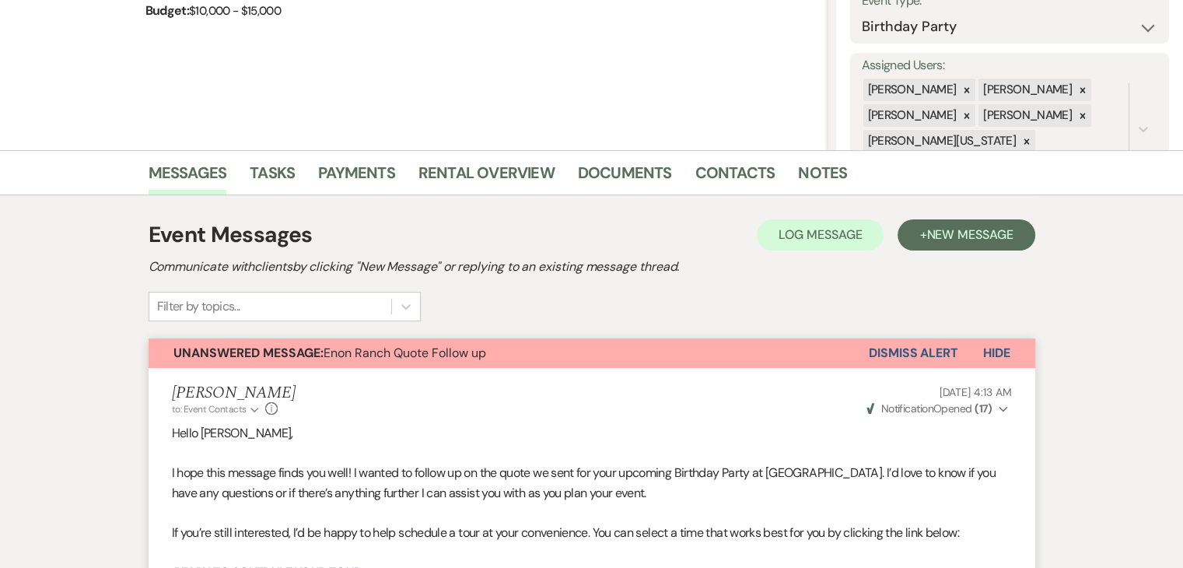
scroll to position [0, 0]
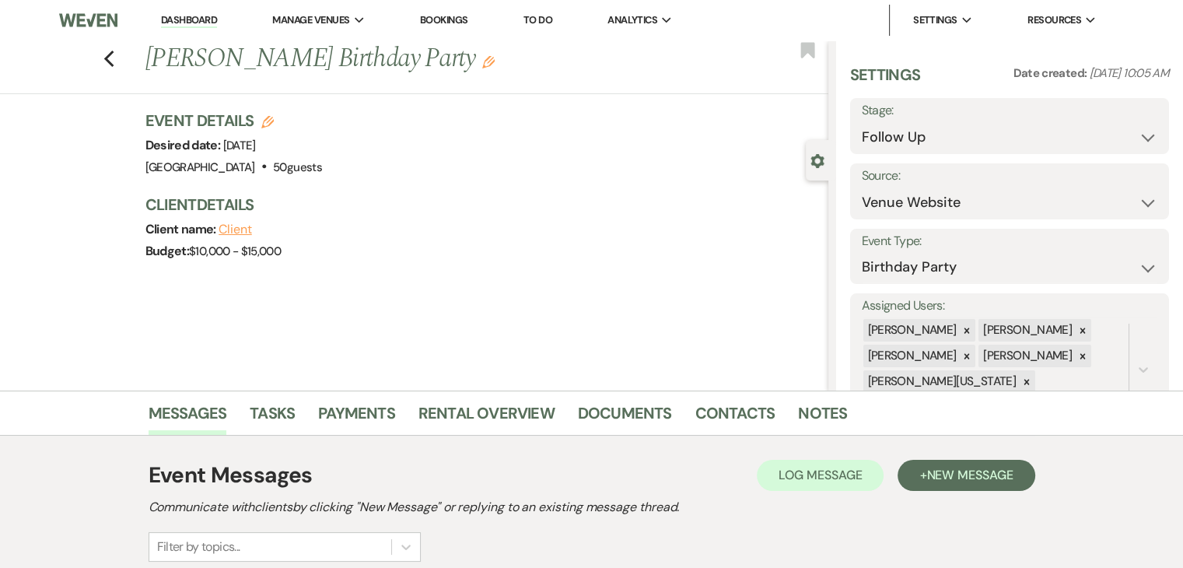
click at [187, 22] on link "Dashboard" at bounding box center [189, 20] width 56 height 15
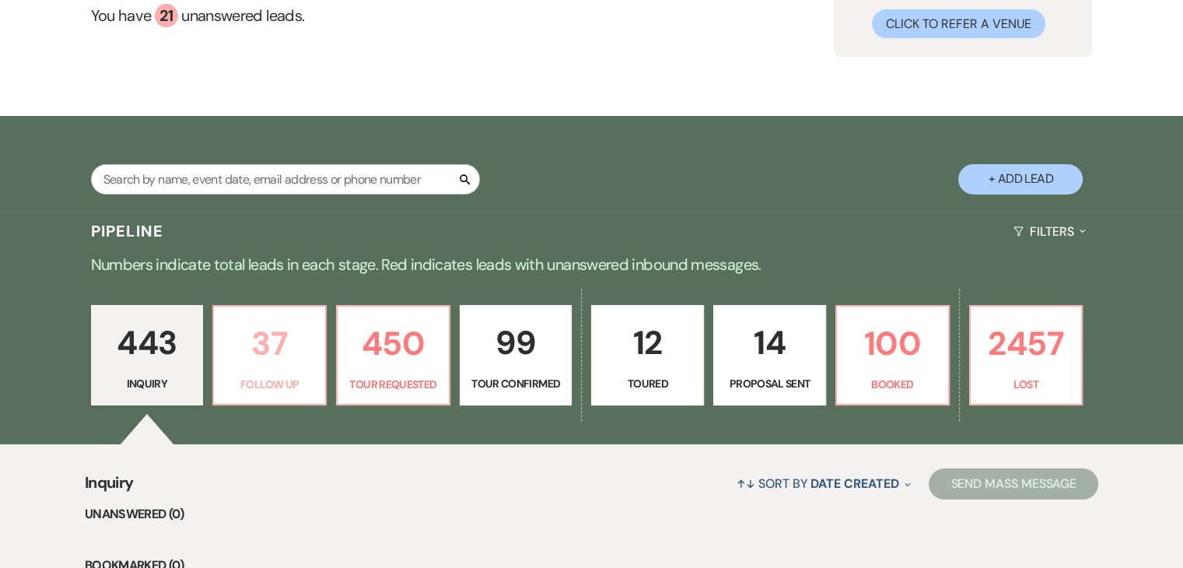
scroll to position [233, 0]
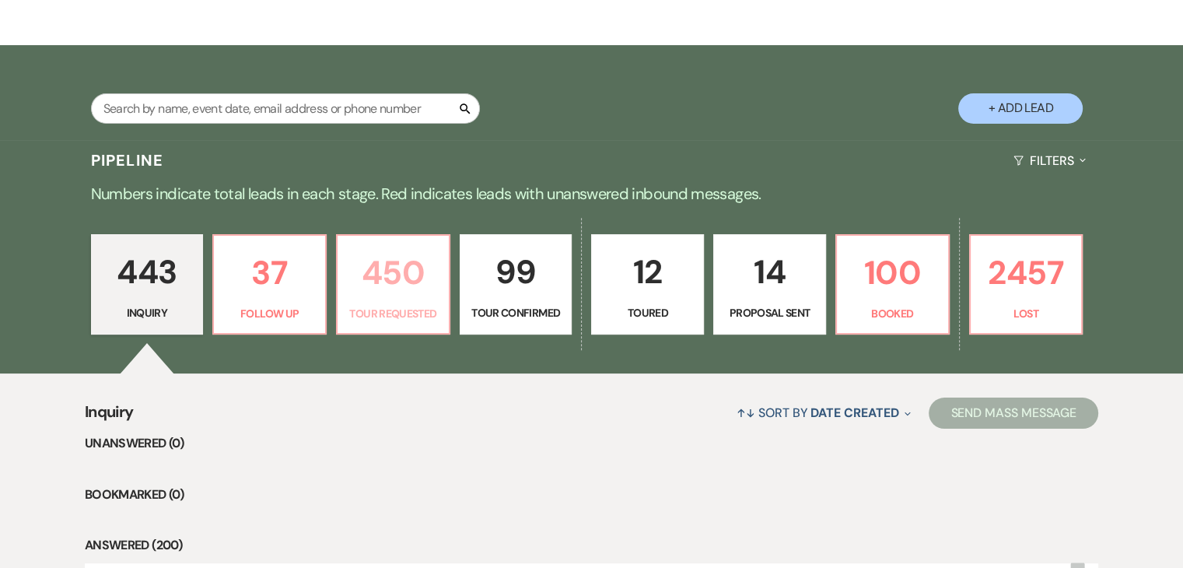
click at [386, 281] on p "450" at bounding box center [393, 272] width 93 height 52
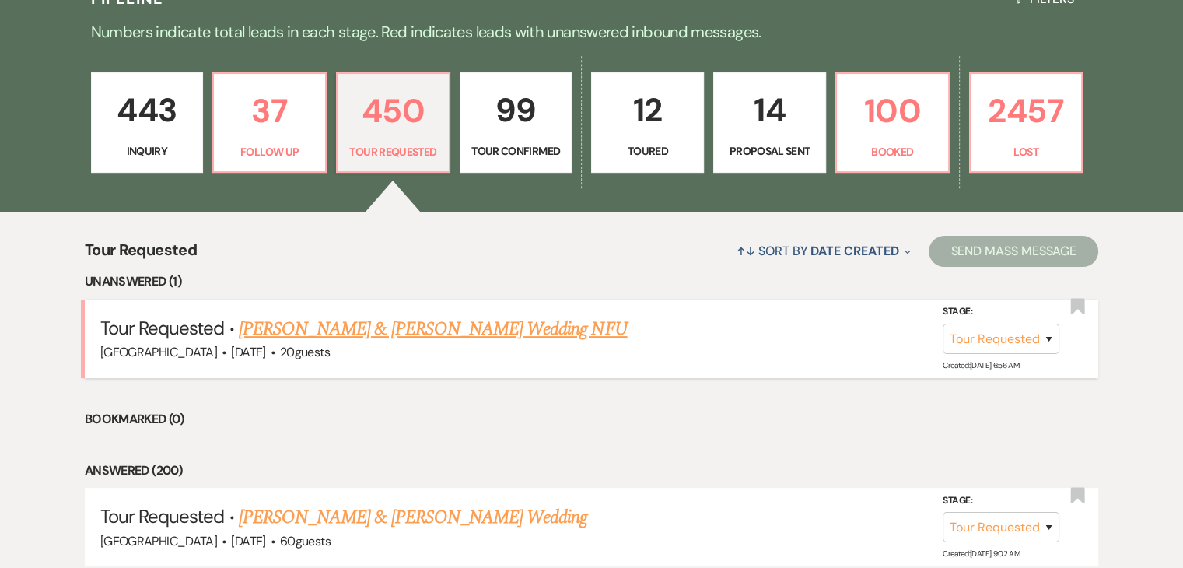
scroll to position [389, 0]
